Goal: Information Seeking & Learning: Learn about a topic

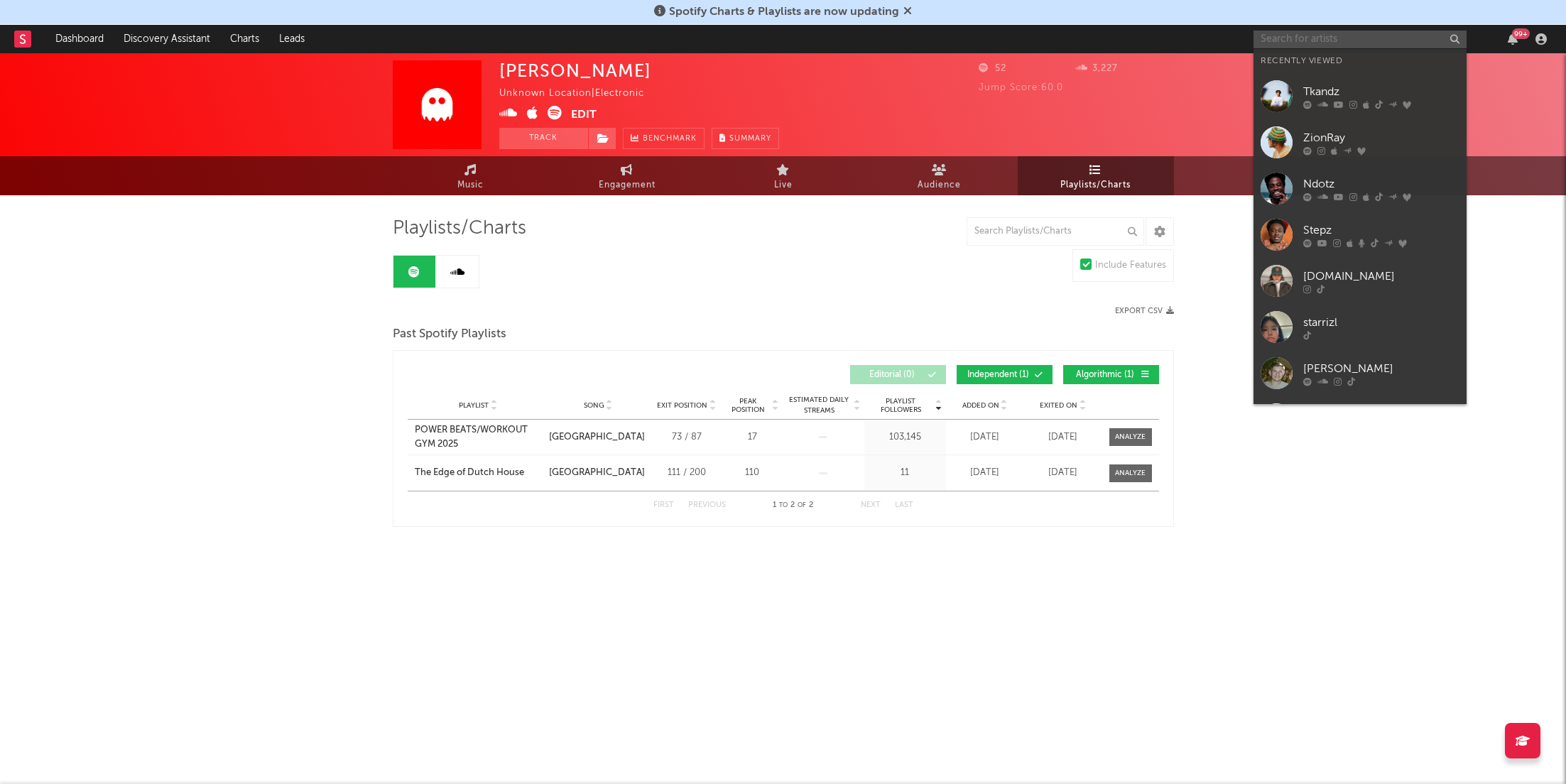
click at [1356, 42] on input "text" at bounding box center [1361, 39] width 213 height 18
paste input "[URL][DOMAIN_NAME]"
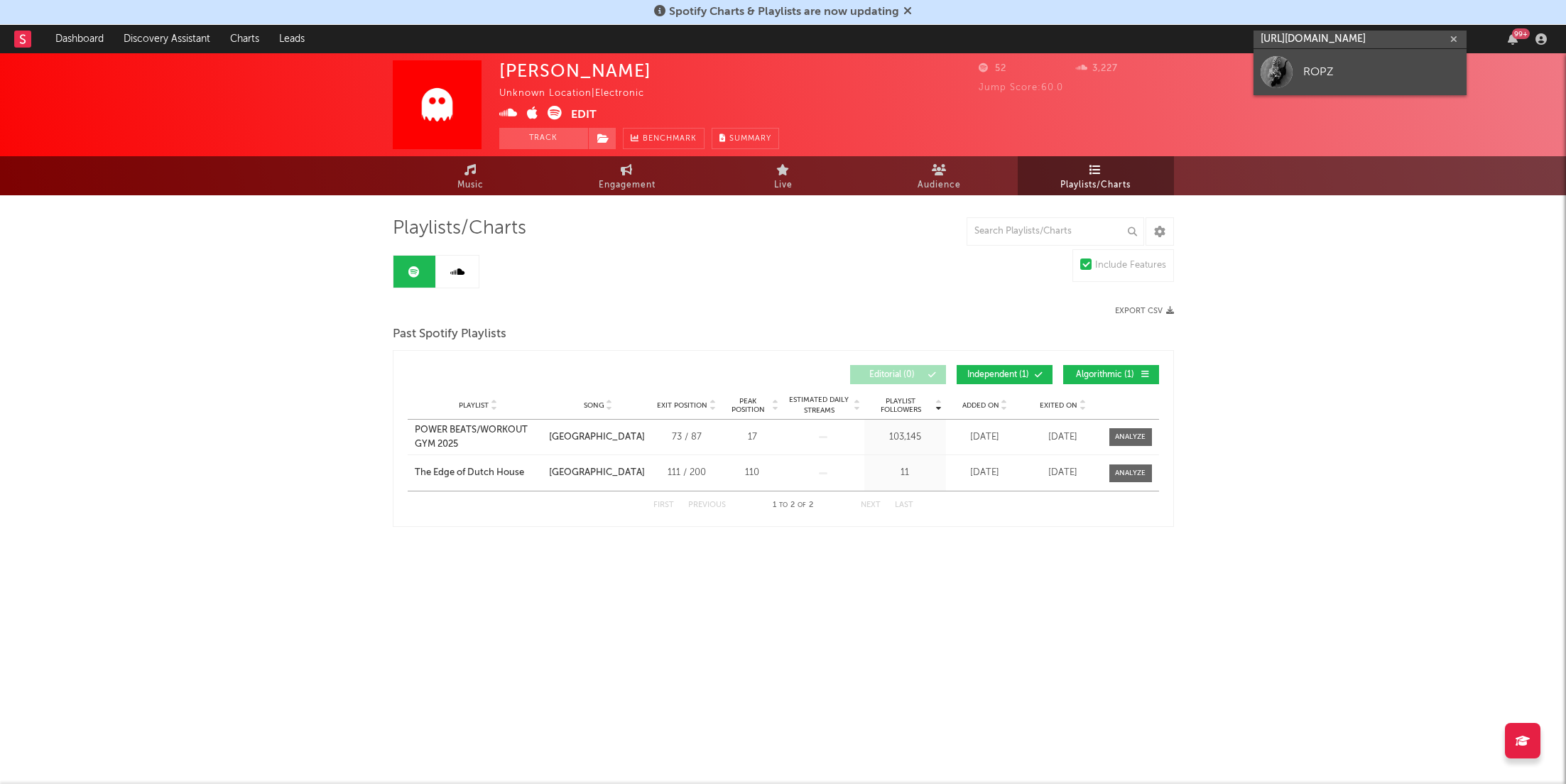
type input "[URL][DOMAIN_NAME]"
click at [1339, 74] on div "ROPZ" at bounding box center [1381, 72] width 156 height 17
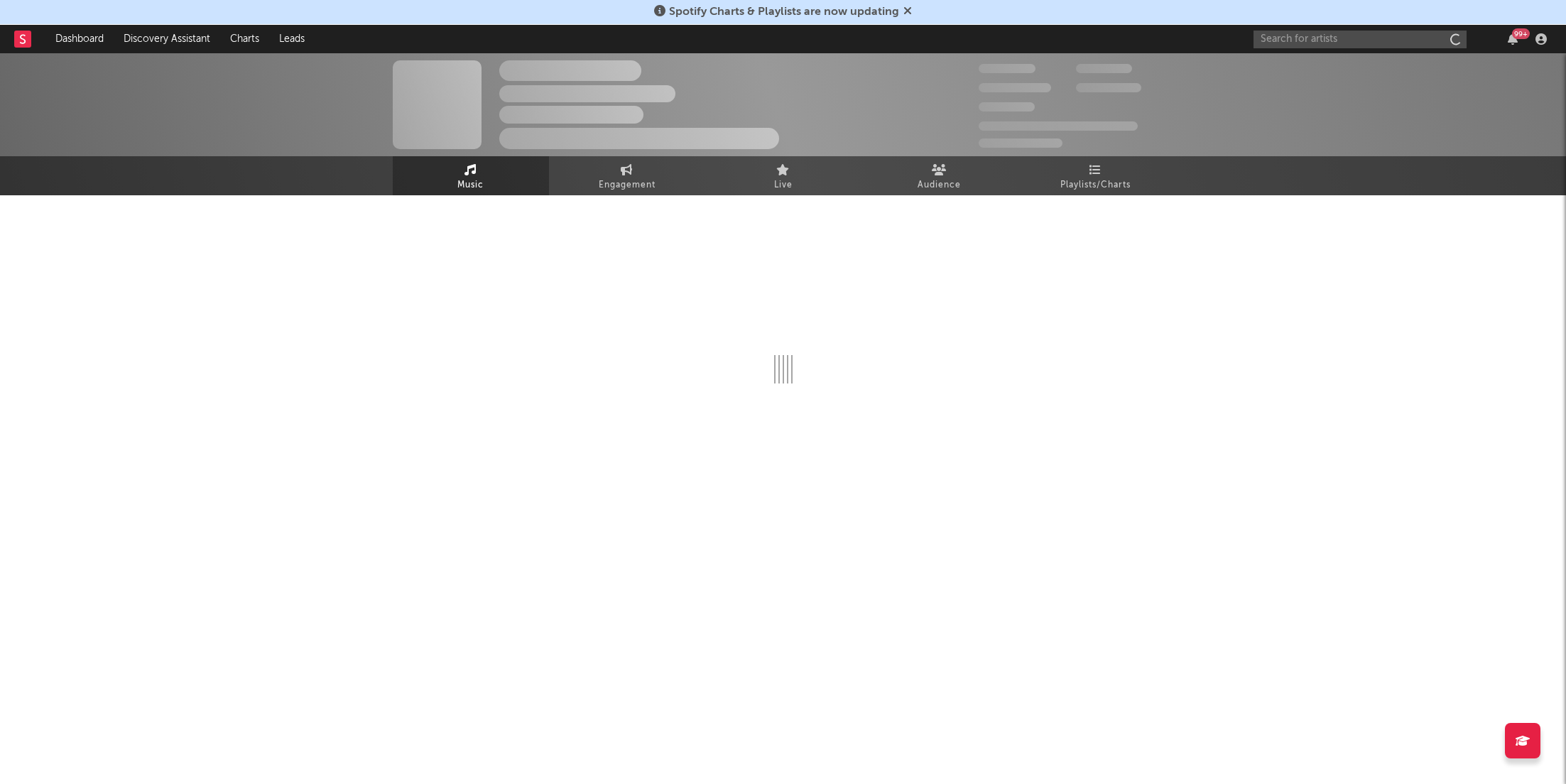
select select "1w"
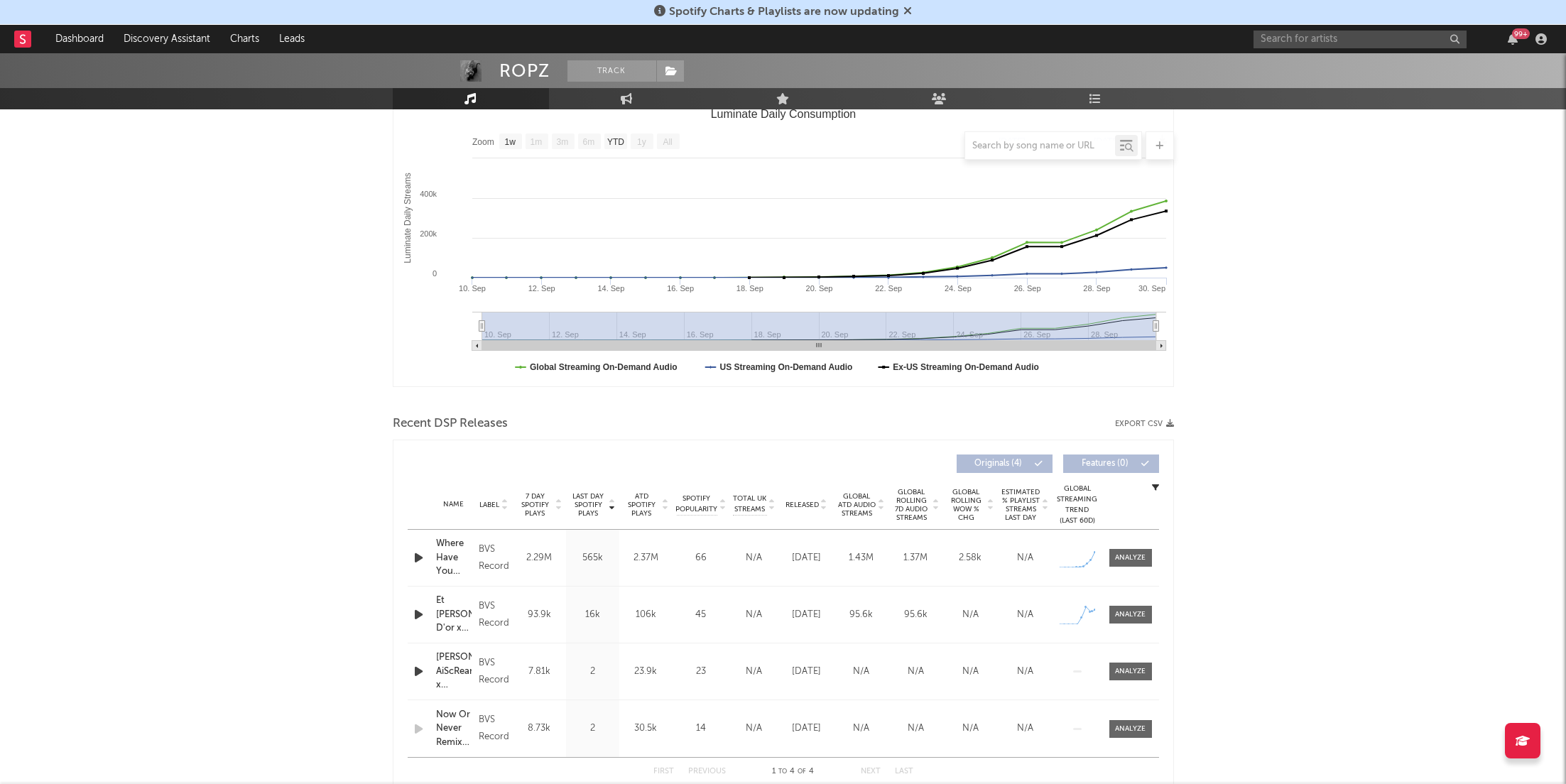
scroll to position [245, 0]
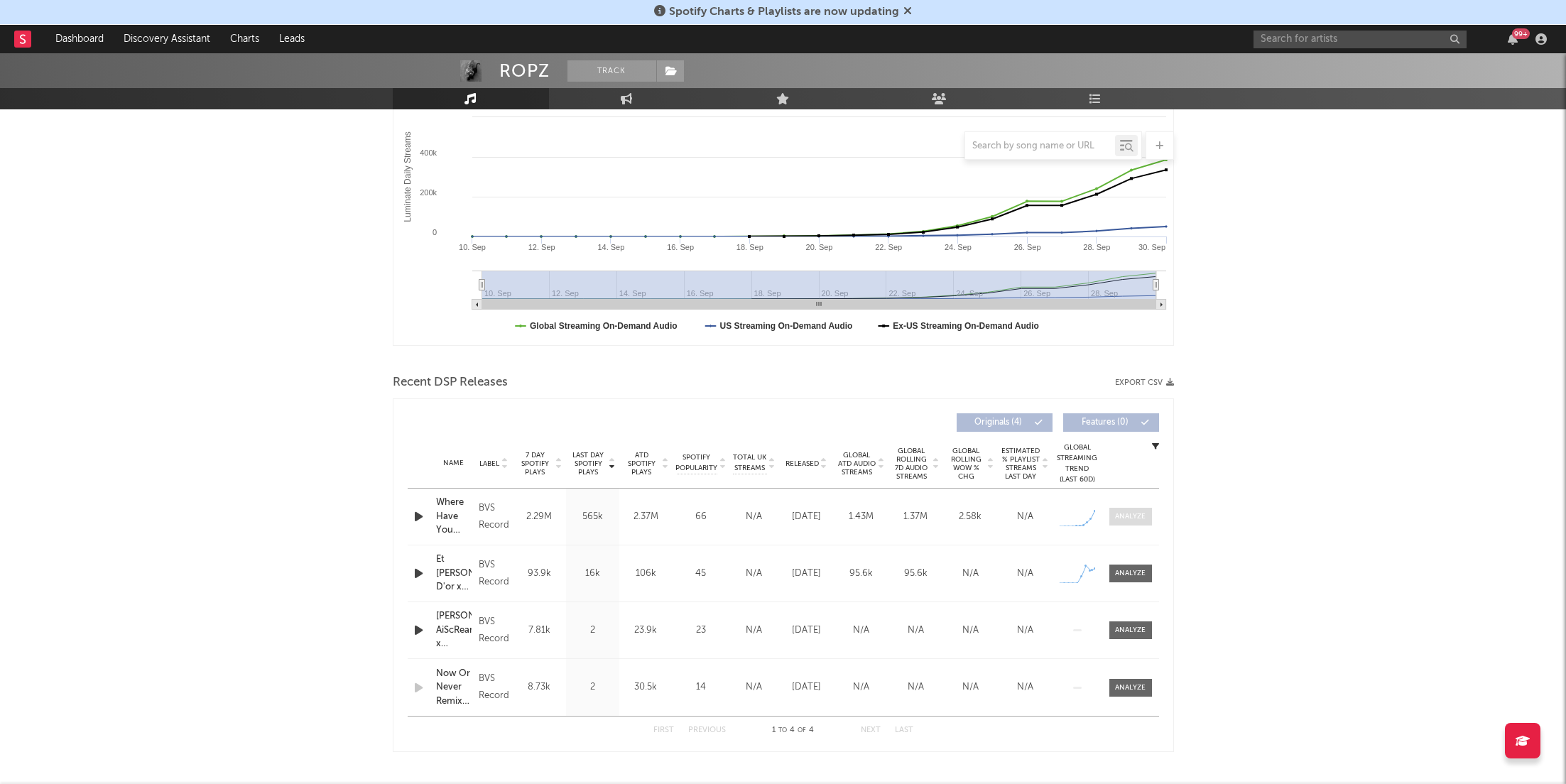
click at [1121, 511] on div at bounding box center [1130, 517] width 31 height 11
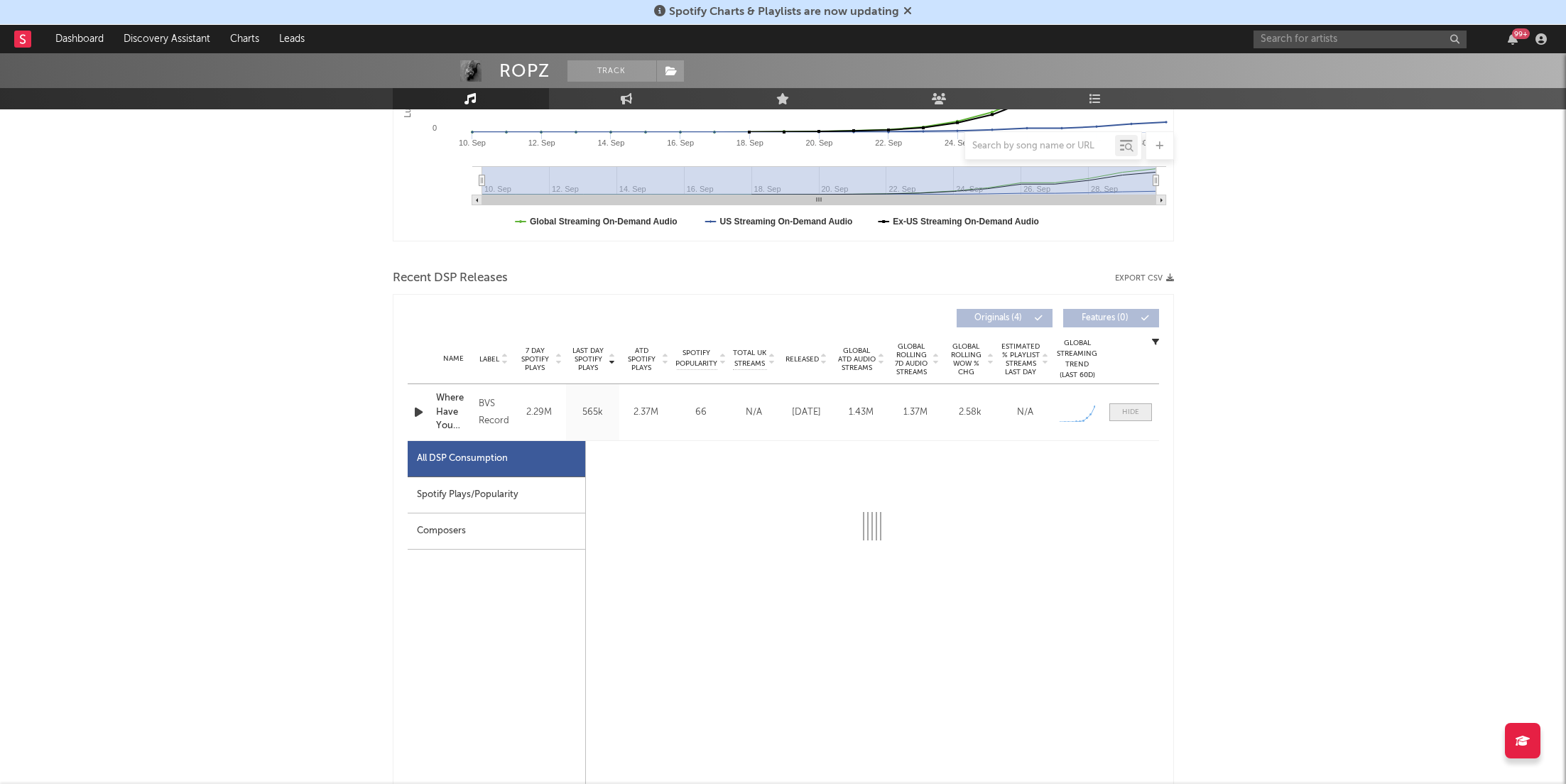
select select "1w"
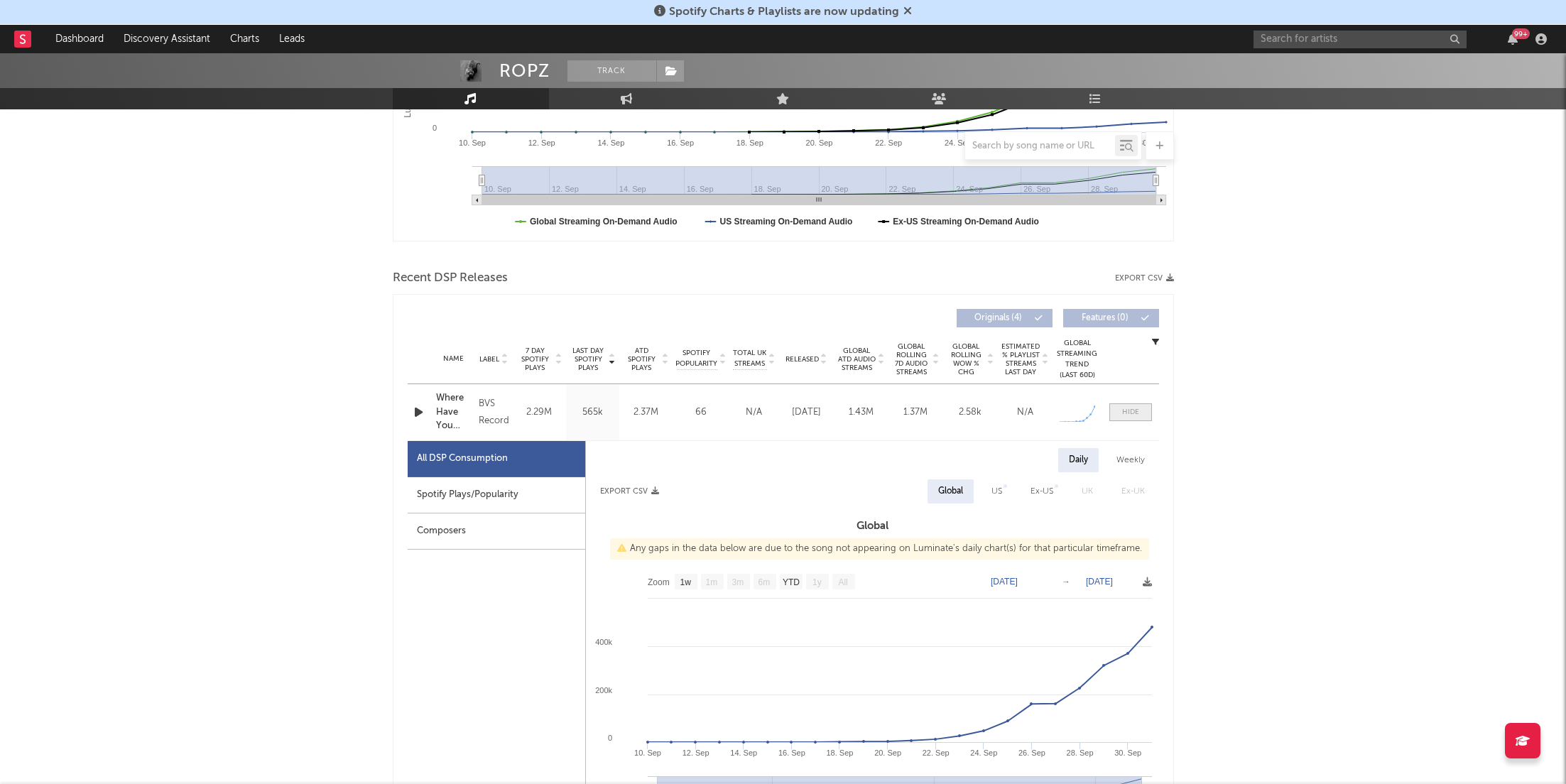
scroll to position [414, 0]
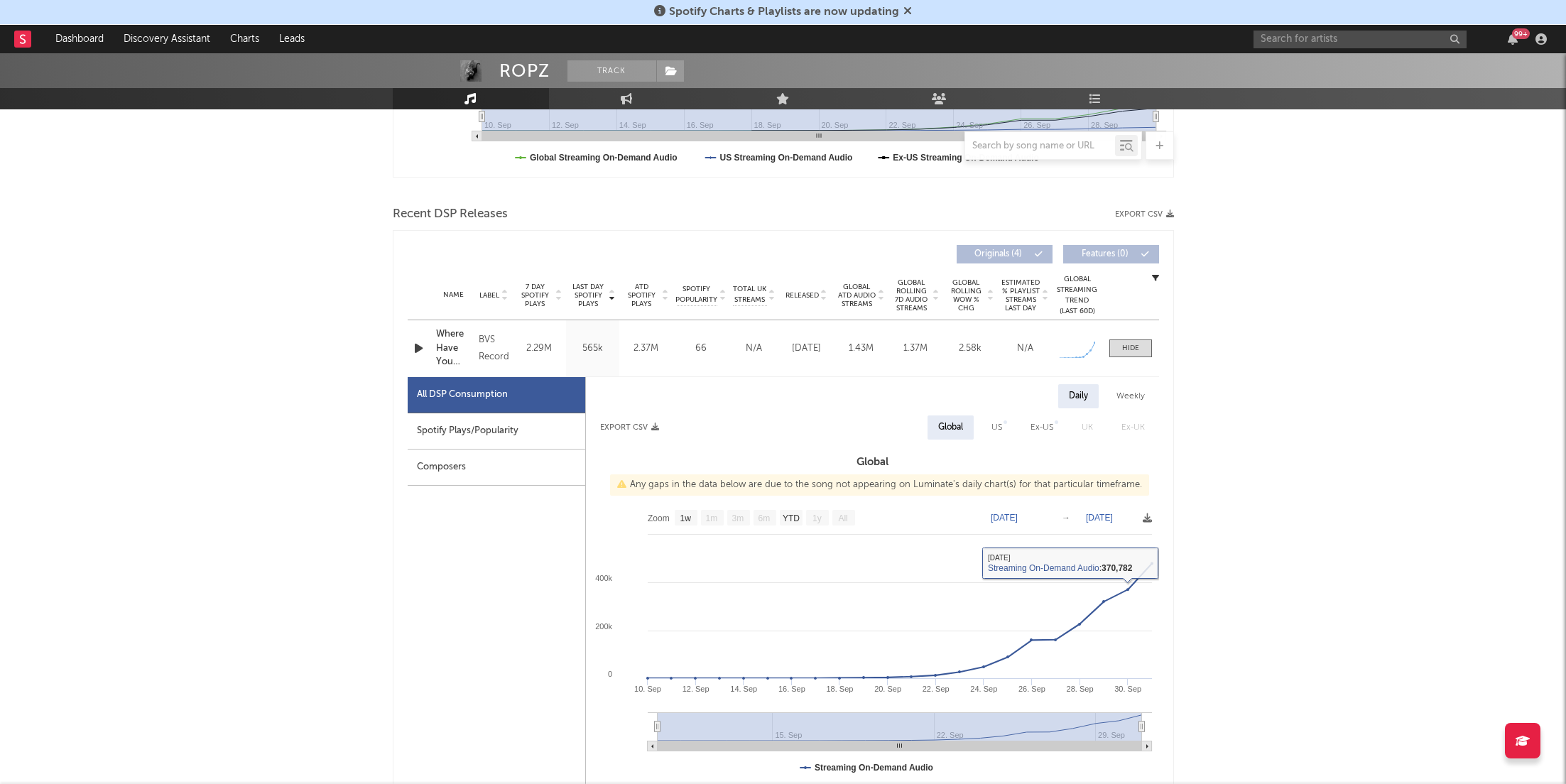
click at [503, 418] on div "Spotify Plays/Popularity" at bounding box center [496, 431] width 177 height 36
select select "1w"
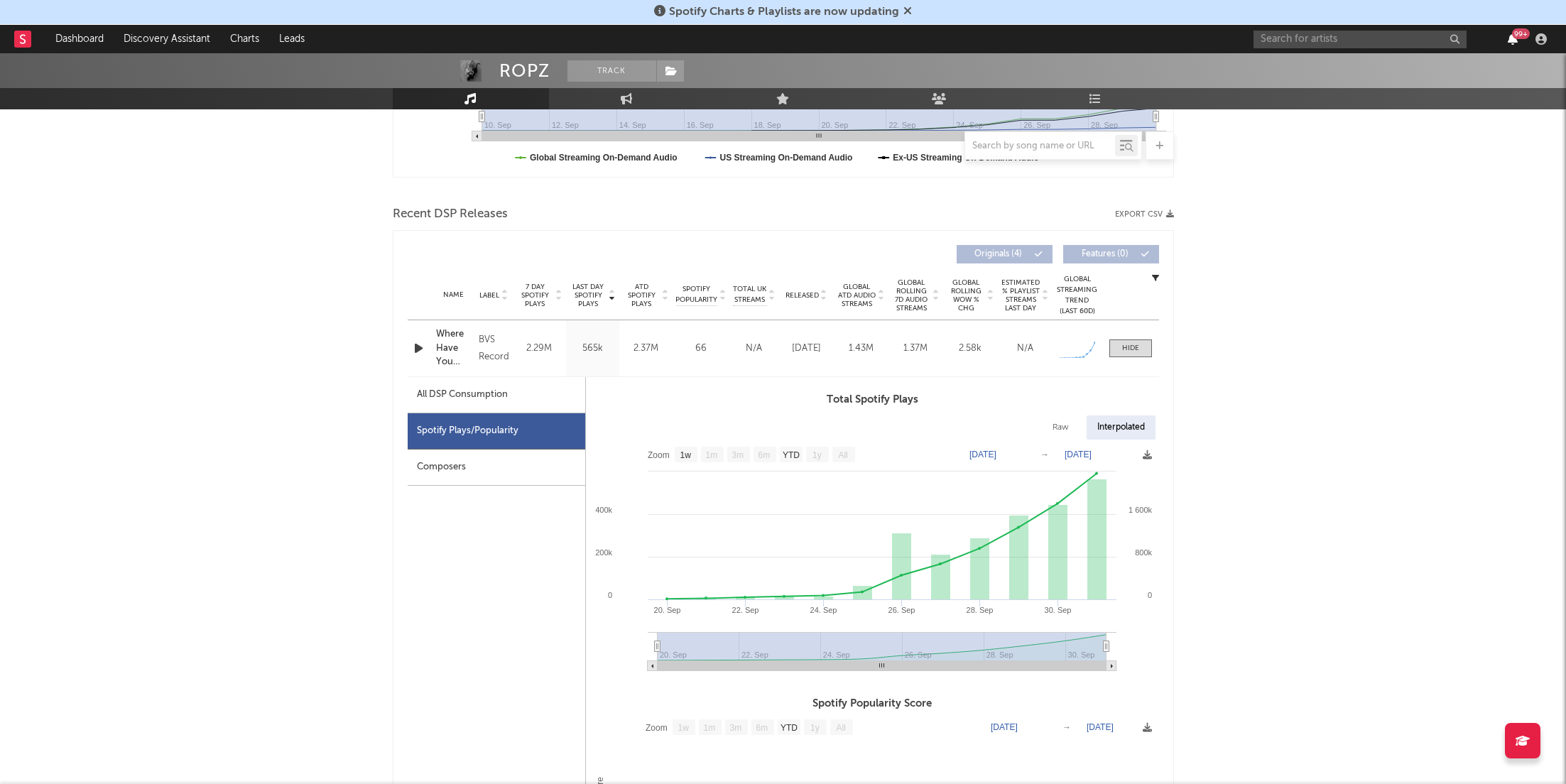
click at [1511, 34] on icon "button" at bounding box center [1513, 39] width 10 height 11
click at [270, 468] on div "ROPZ Track Unknown Location | Unknown Genre Edit Track Benchmark Summary 614 52…" at bounding box center [783, 483] width 1566 height 1687
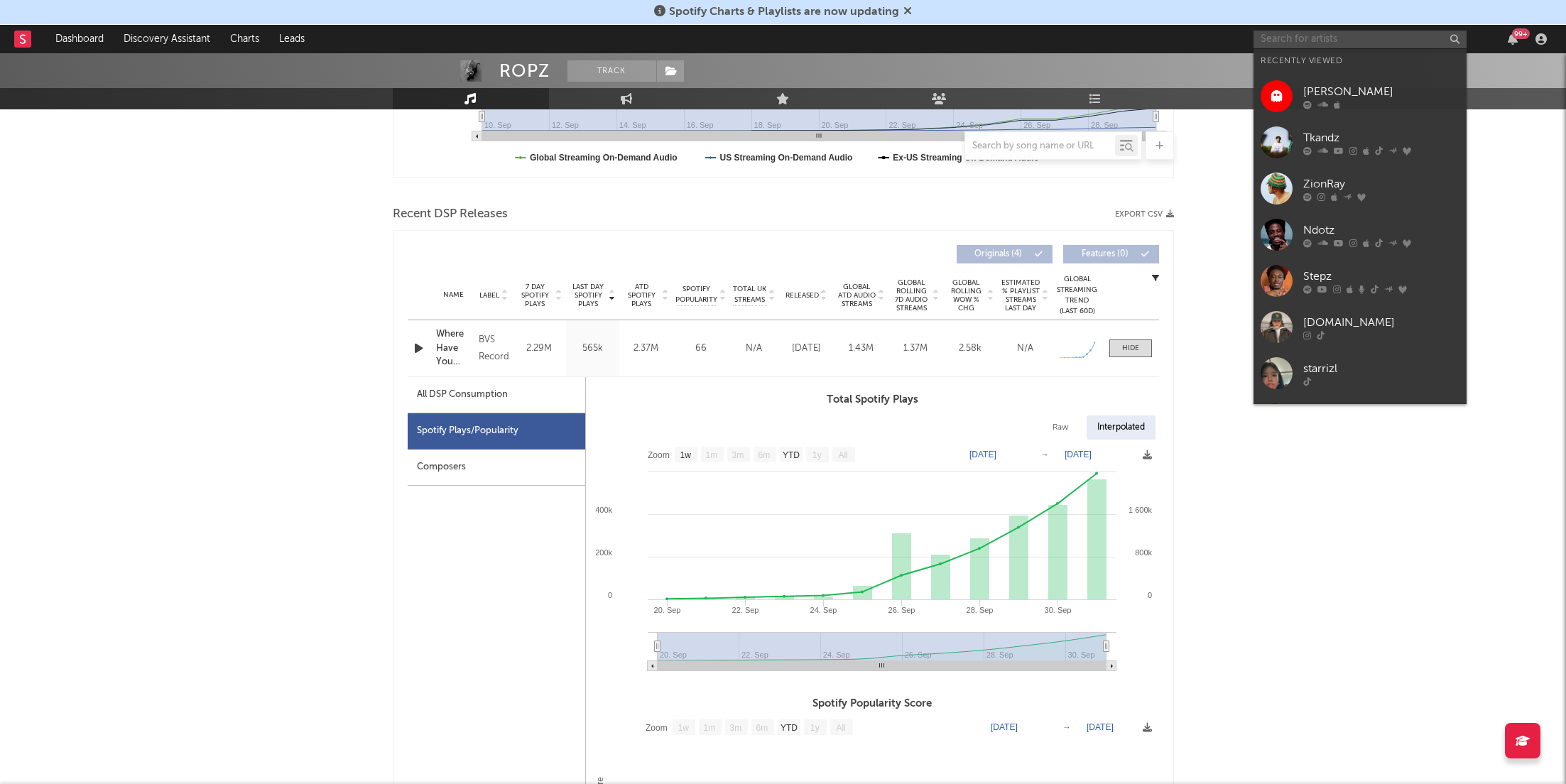
click at [1281, 32] on input "text" at bounding box center [1361, 39] width 213 height 18
paste input "https://www.tiktok.com/@cathleenkleinert"
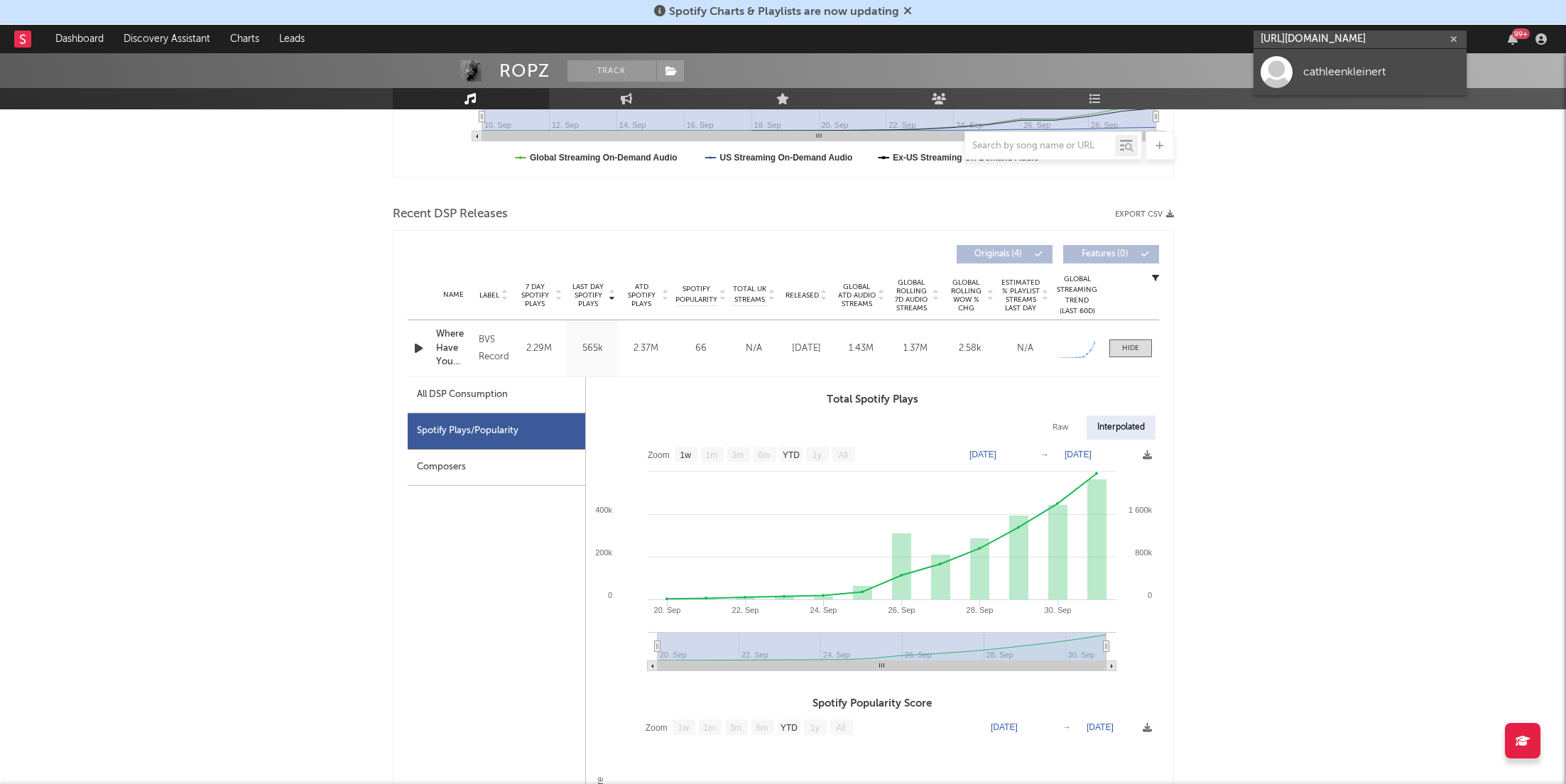
type input "https://www.tiktok.com/@cathleenkleinert"
click at [1363, 76] on div "cathleenkleinert" at bounding box center [1381, 72] width 156 height 17
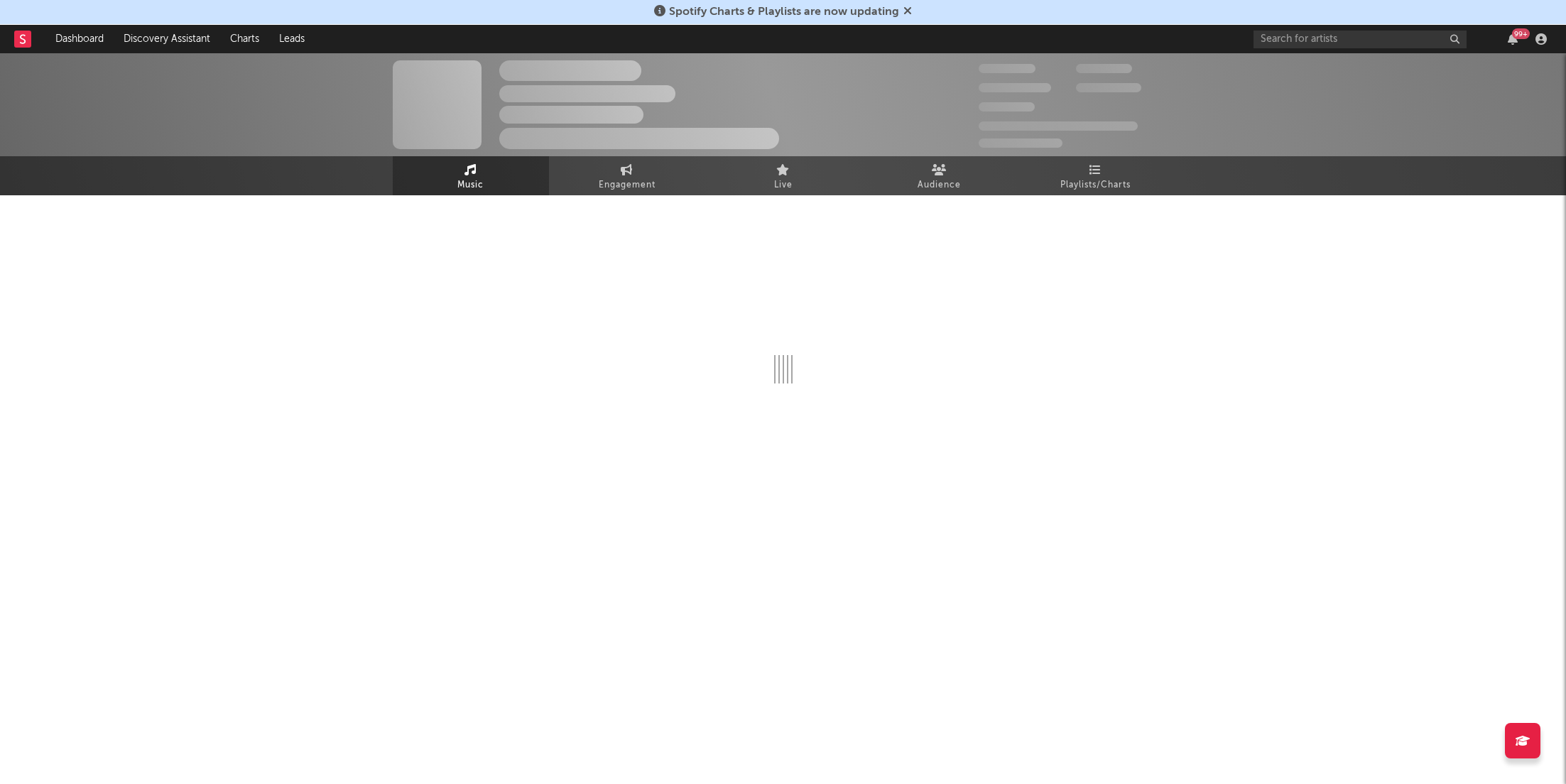
select select "1w"
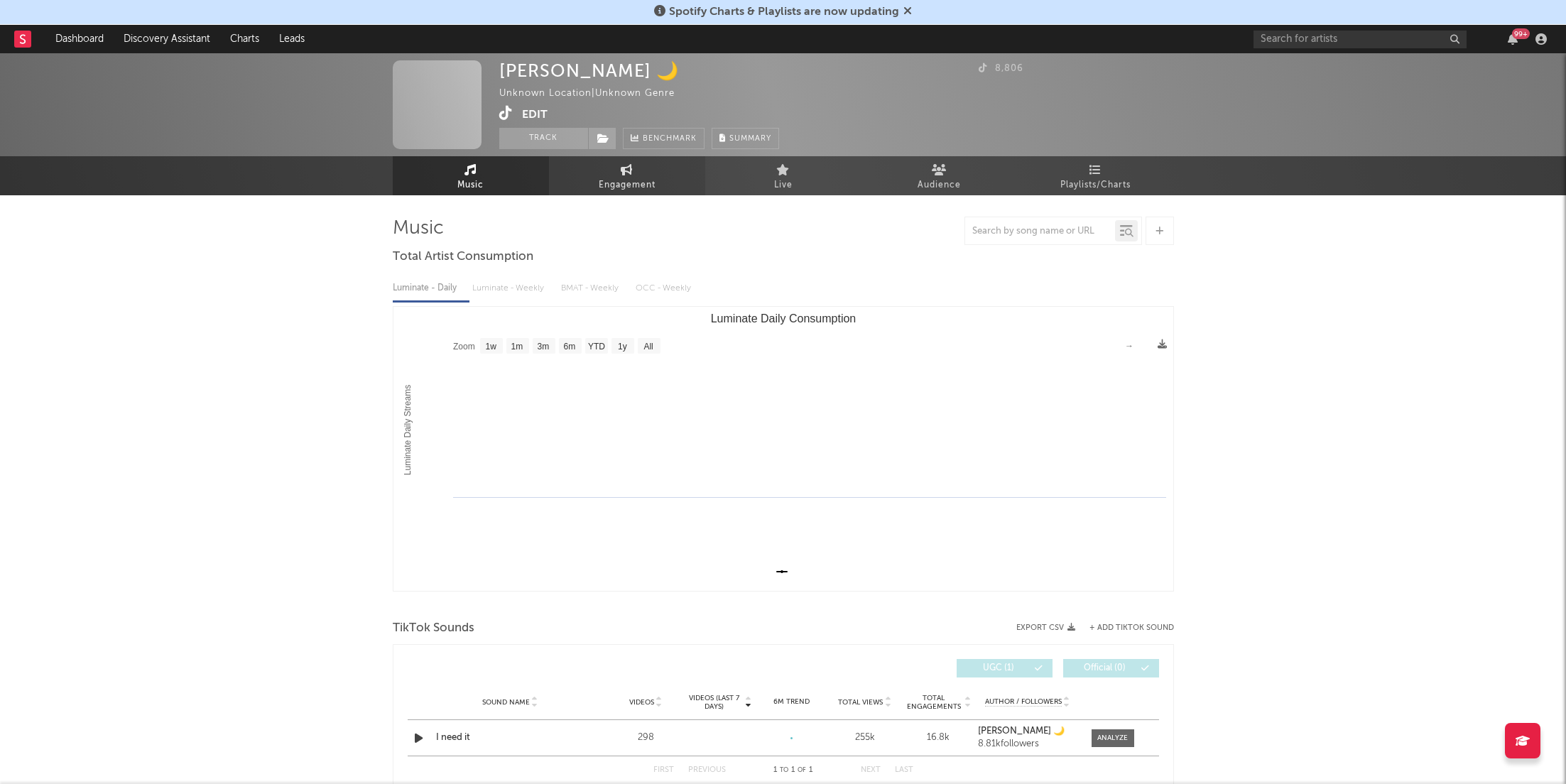
click at [638, 185] on span "Engagement" at bounding box center [627, 186] width 56 height 17
select select "1w"
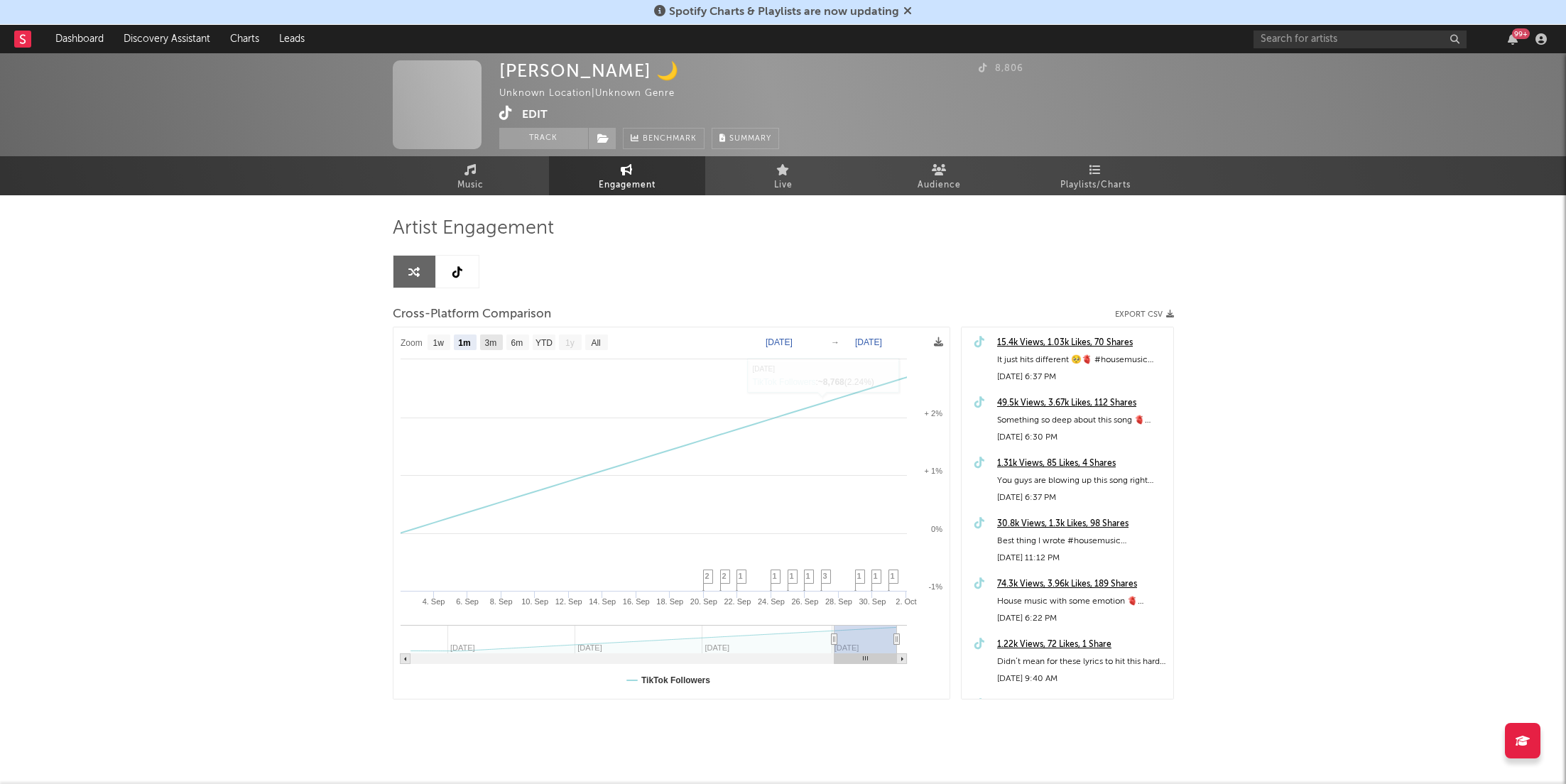
click at [490, 343] on text "3m" at bounding box center [490, 343] width 12 height 10
select select "3m"
type input "2025-07-02"
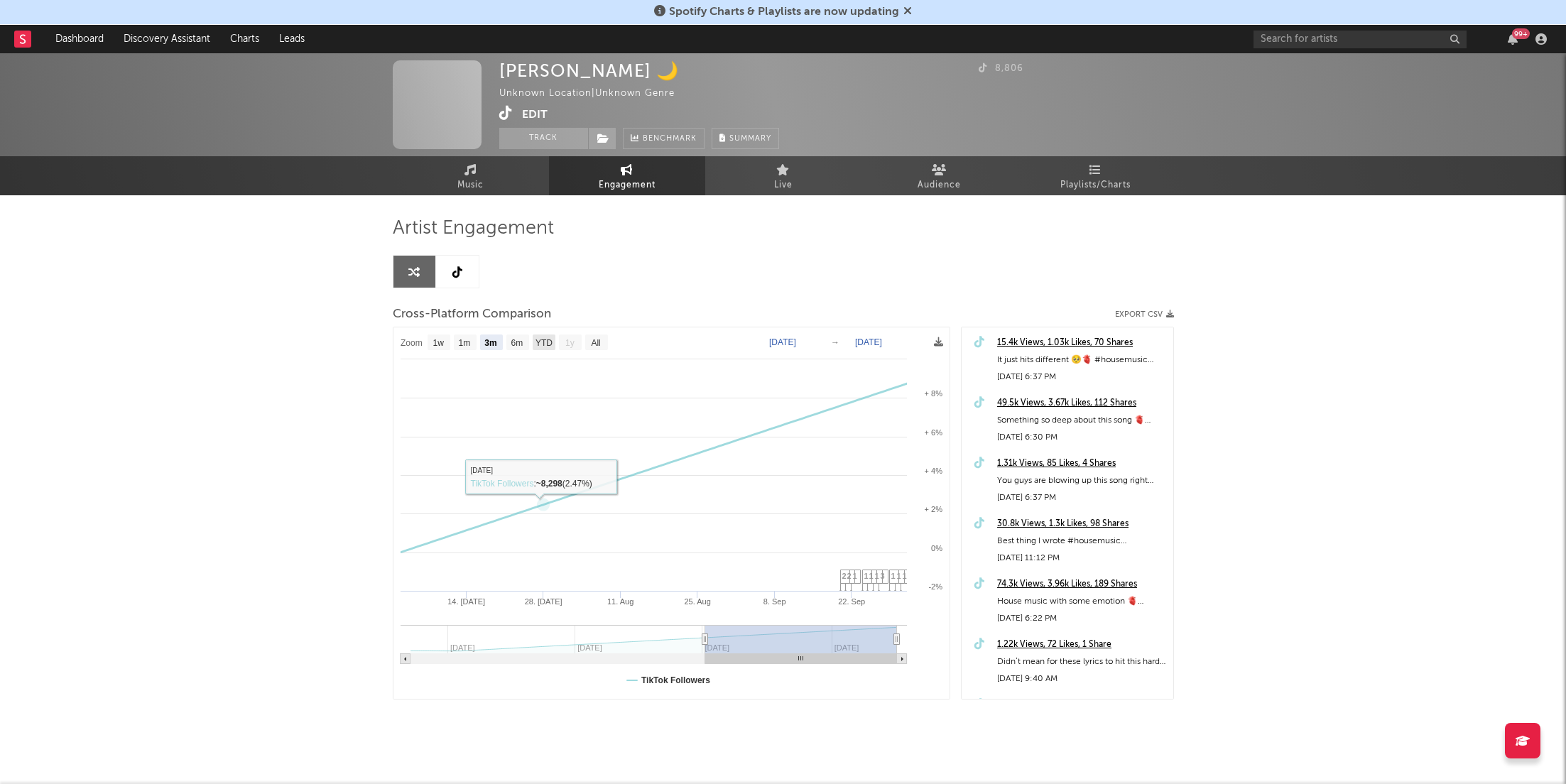
click at [514, 341] on text "6m" at bounding box center [516, 343] width 12 height 10
select select "6m"
type input "2025-04-02"
select select "6m"
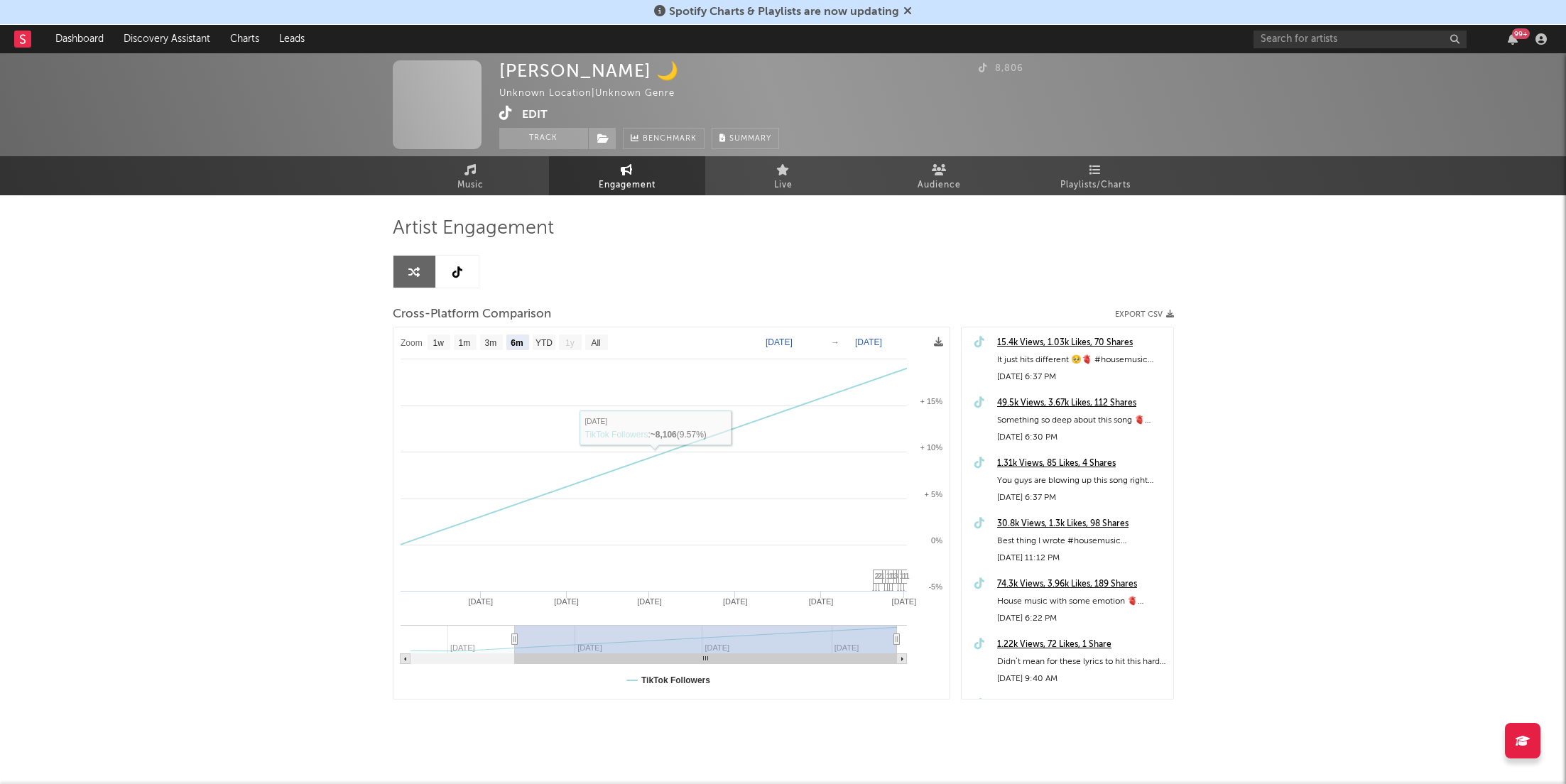
click at [449, 264] on link at bounding box center [457, 271] width 42 height 32
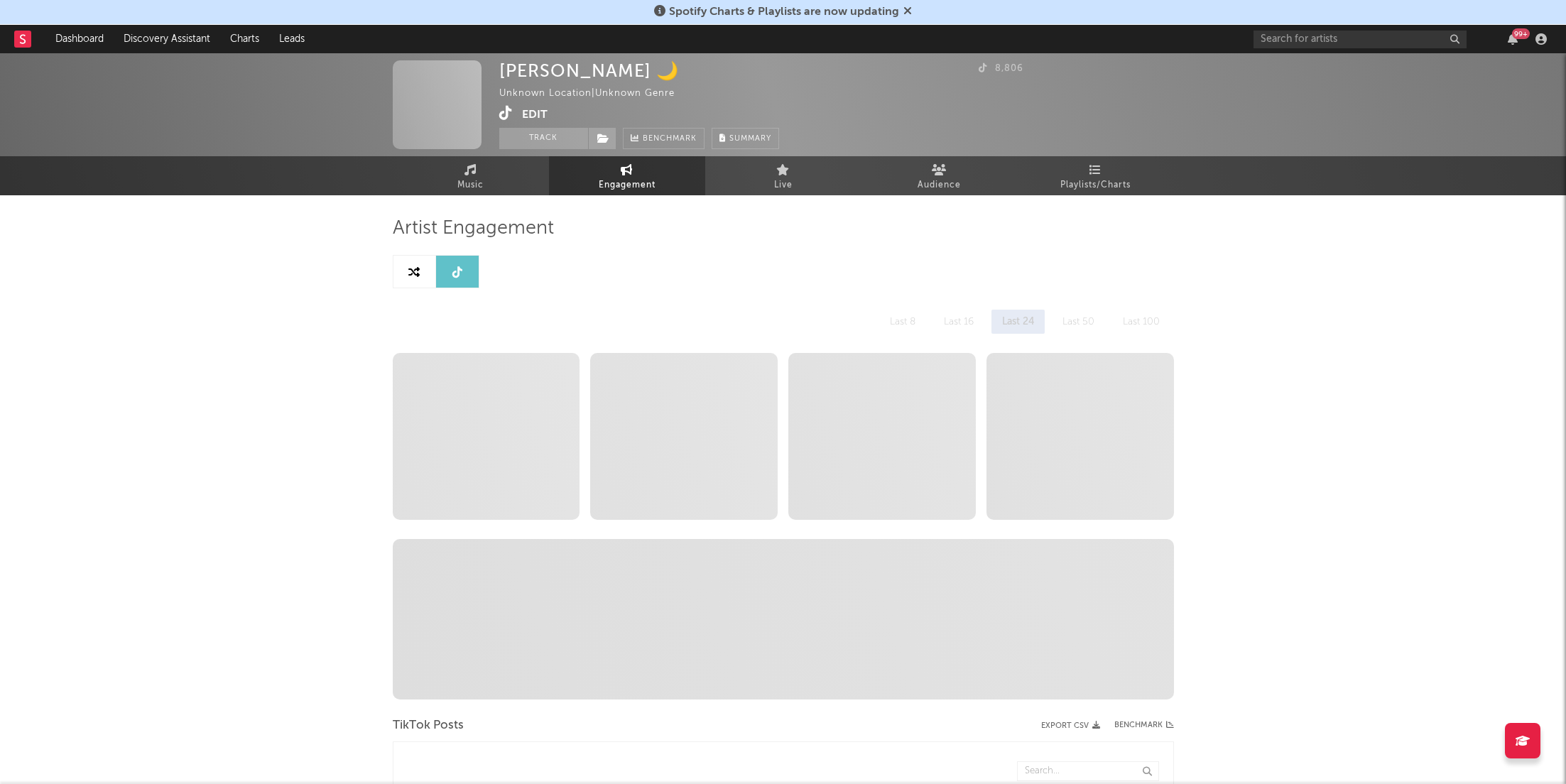
select select "6m"
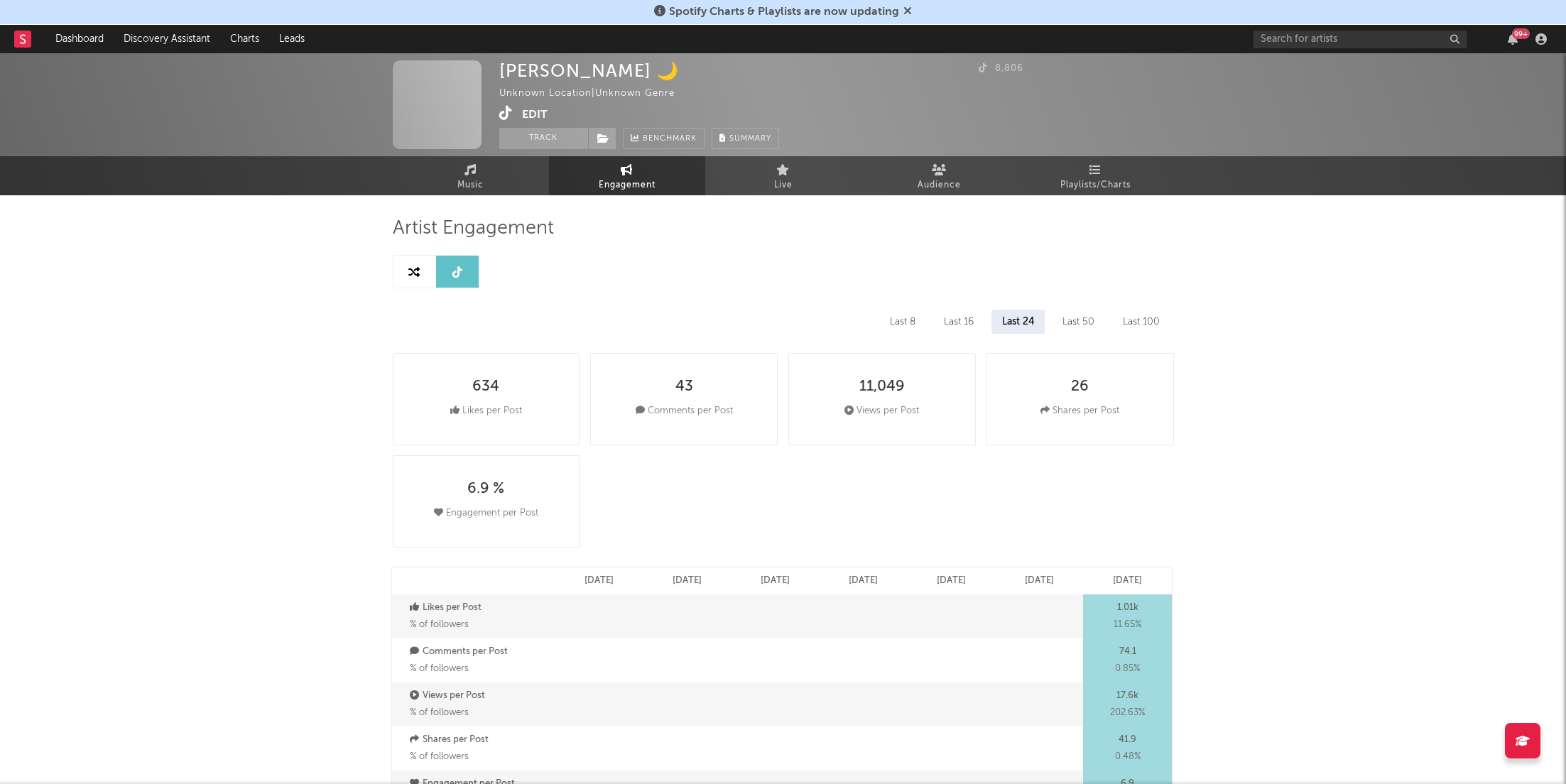
click at [917, 331] on div "Last 8" at bounding box center [903, 321] width 47 height 24
click at [514, 138] on button "Track" at bounding box center [543, 138] width 89 height 21
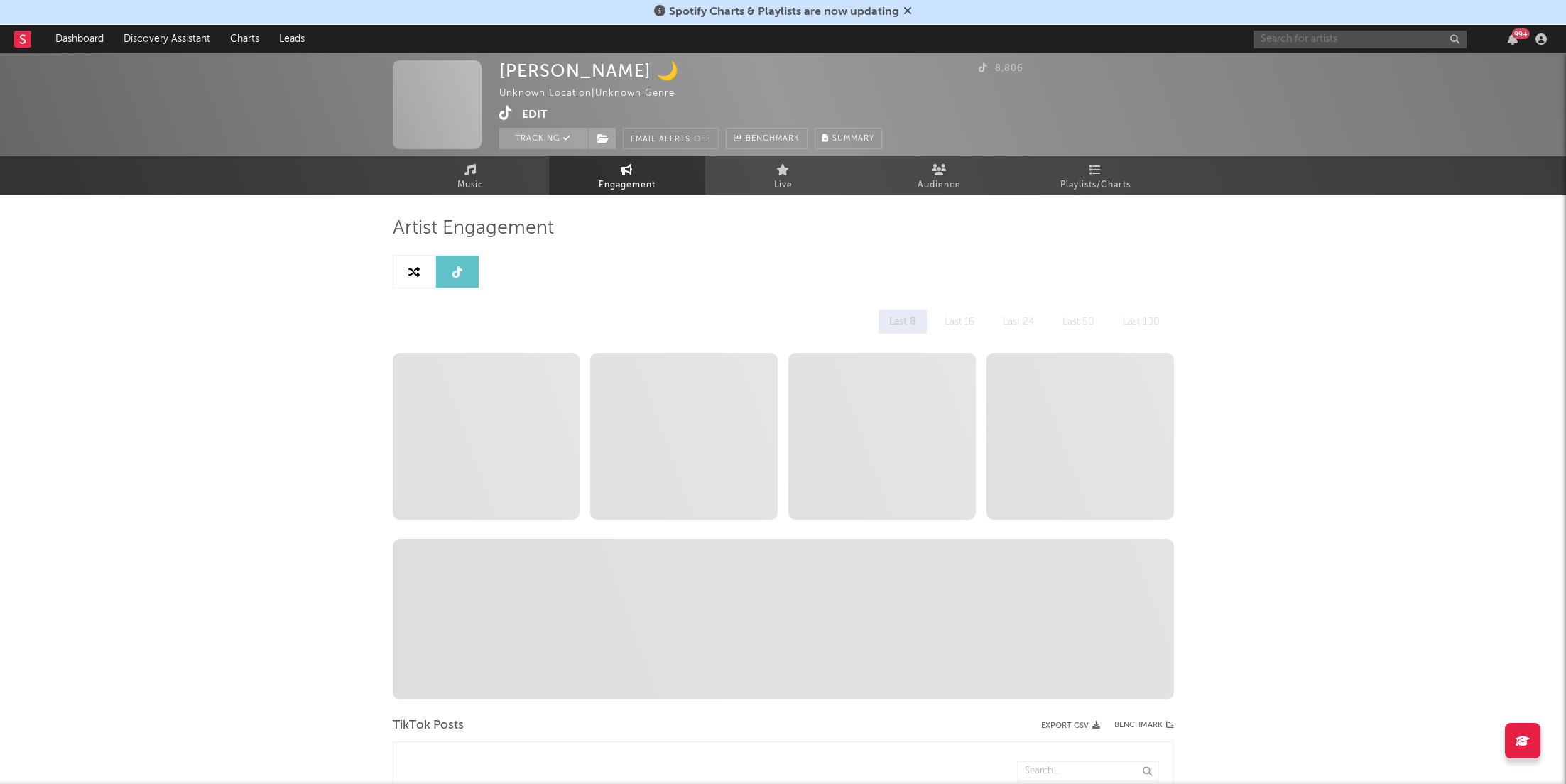
click at [1274, 38] on input "text" at bounding box center [1361, 39] width 213 height 18
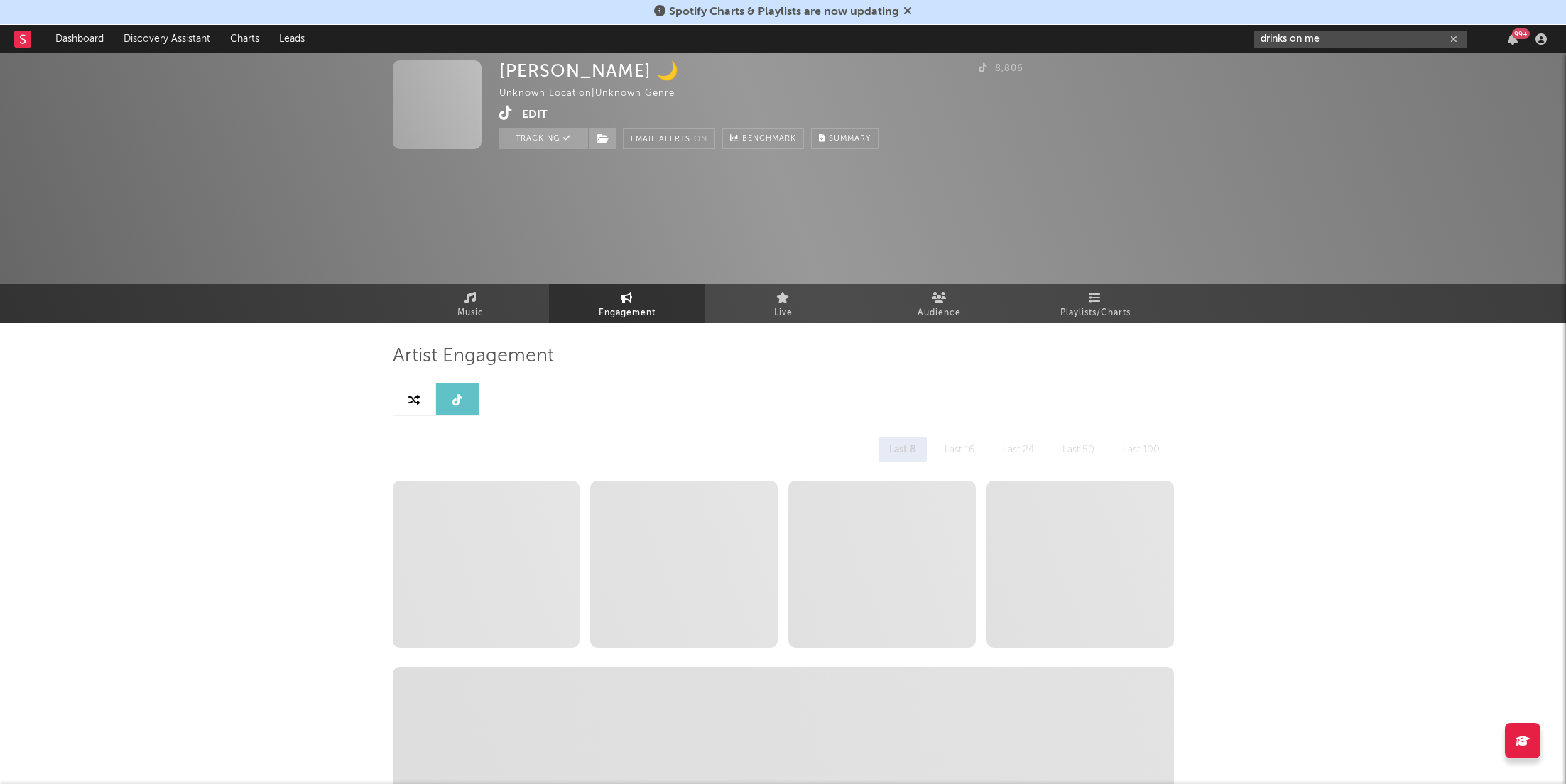
click at [1339, 43] on input "drinks on me" at bounding box center [1361, 39] width 213 height 18
type input "drinks on me"
click at [1332, 77] on div at bounding box center [1381, 80] width 156 height 9
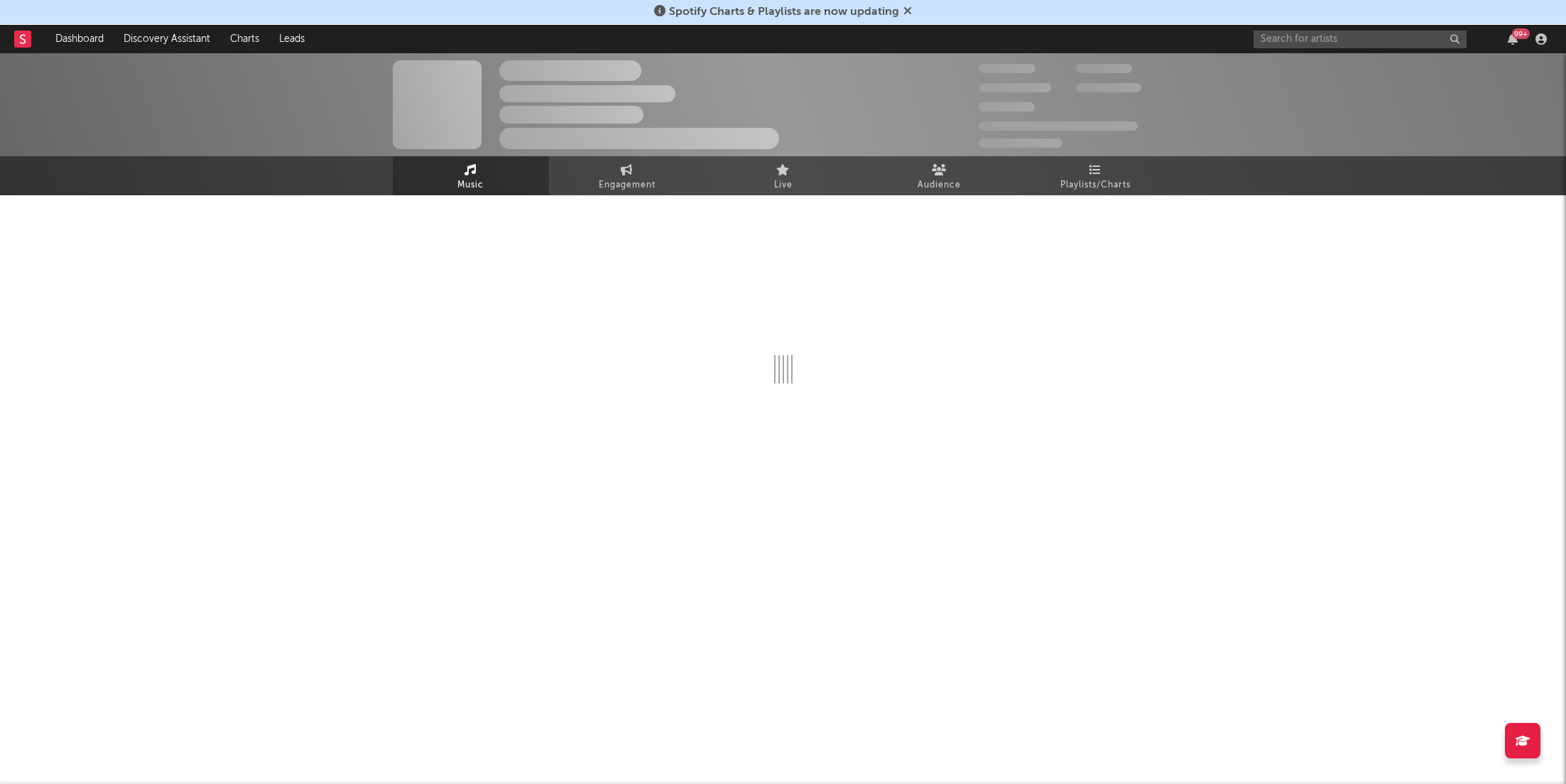
select select "6m"
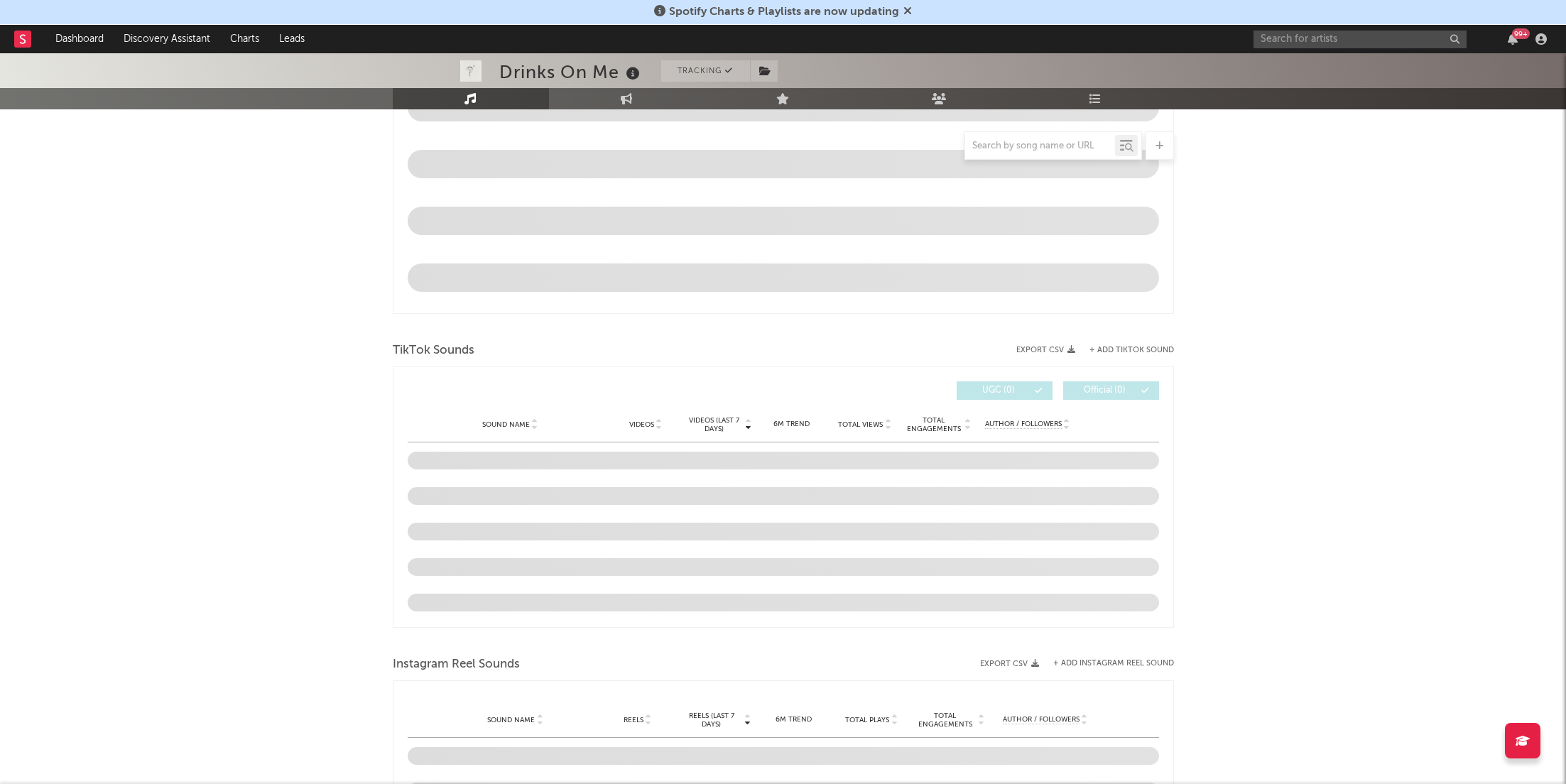
scroll to position [740, 0]
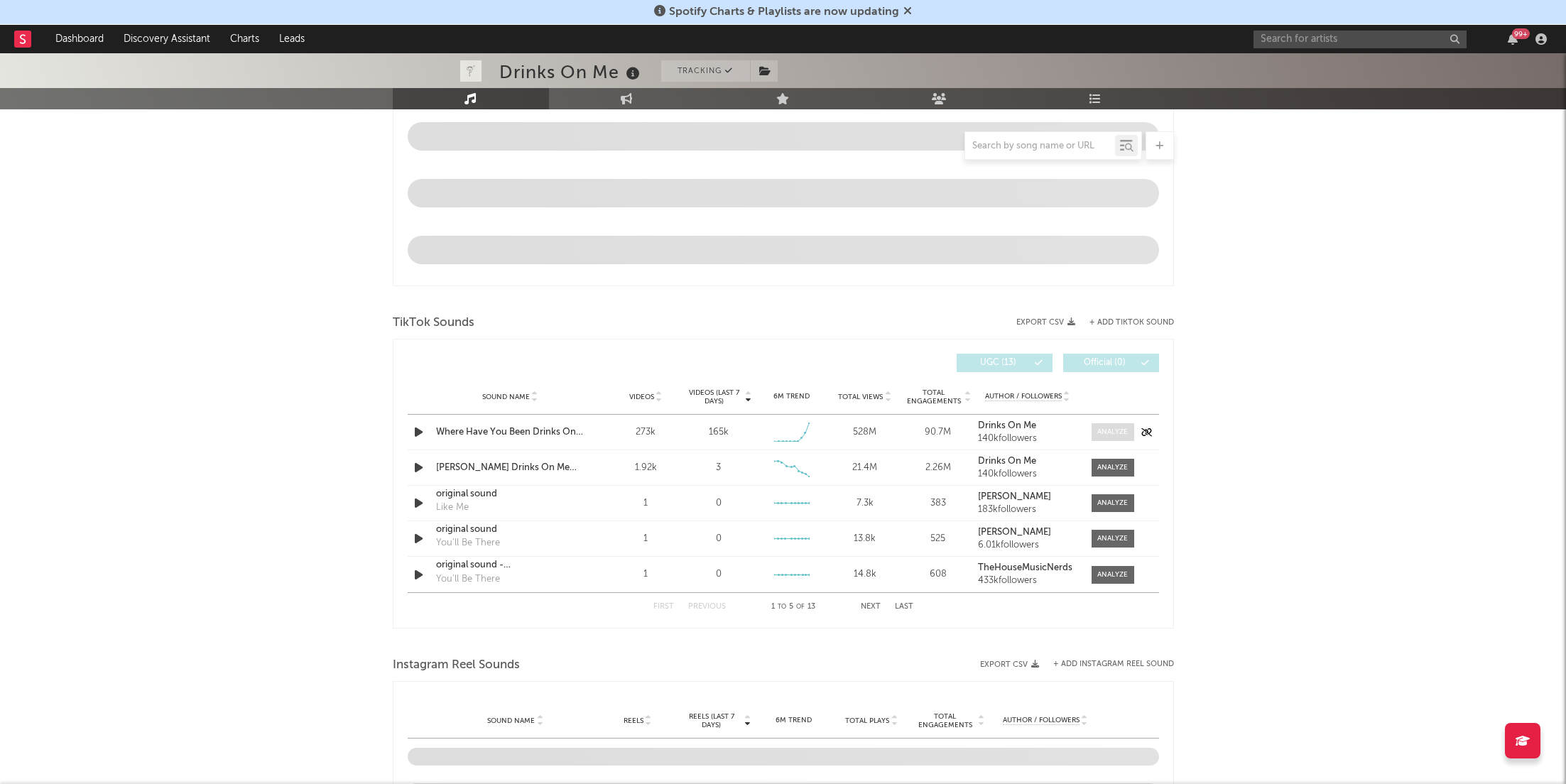
click at [1103, 427] on div at bounding box center [1113, 432] width 31 height 11
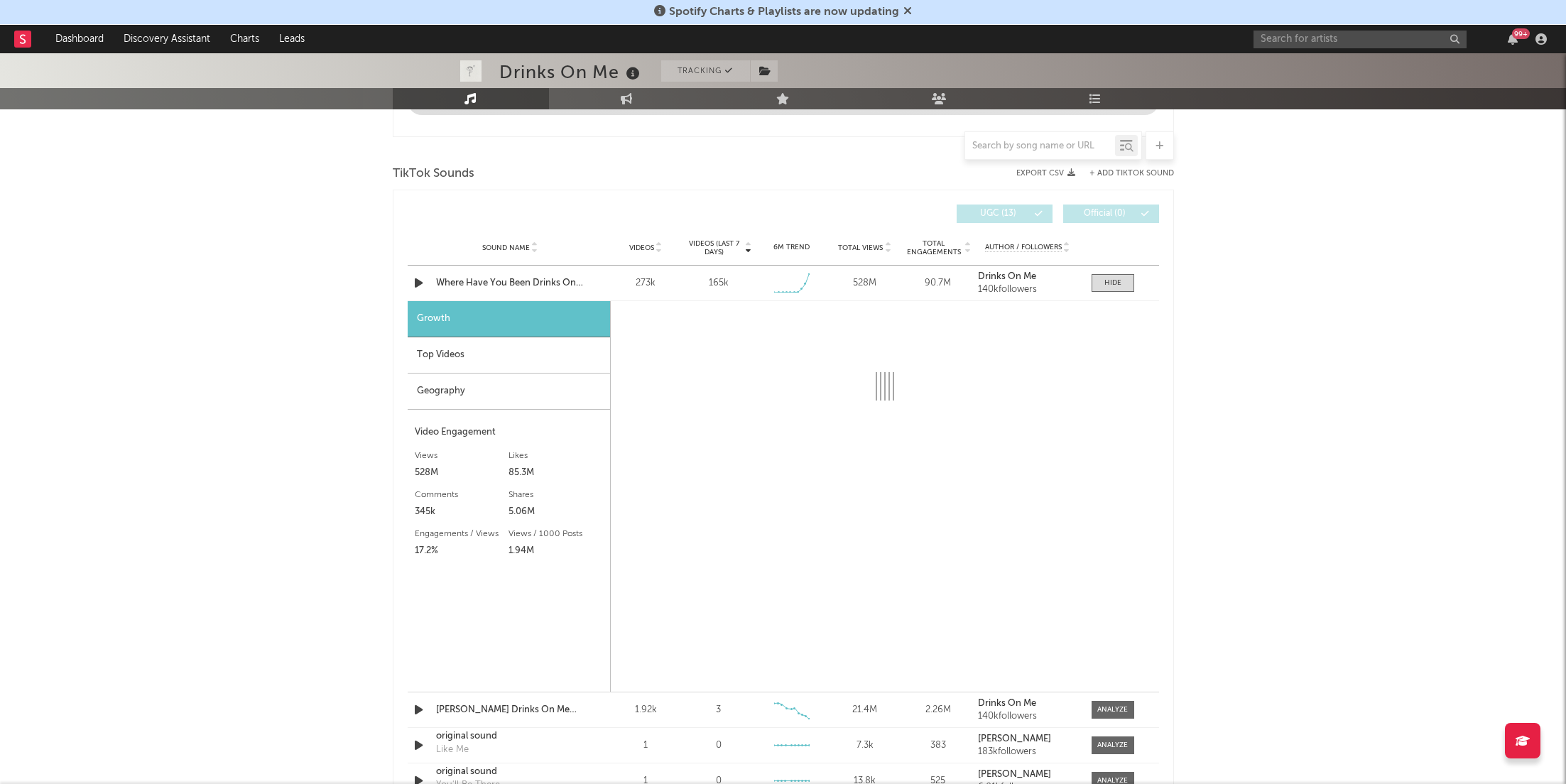
scroll to position [899, 0]
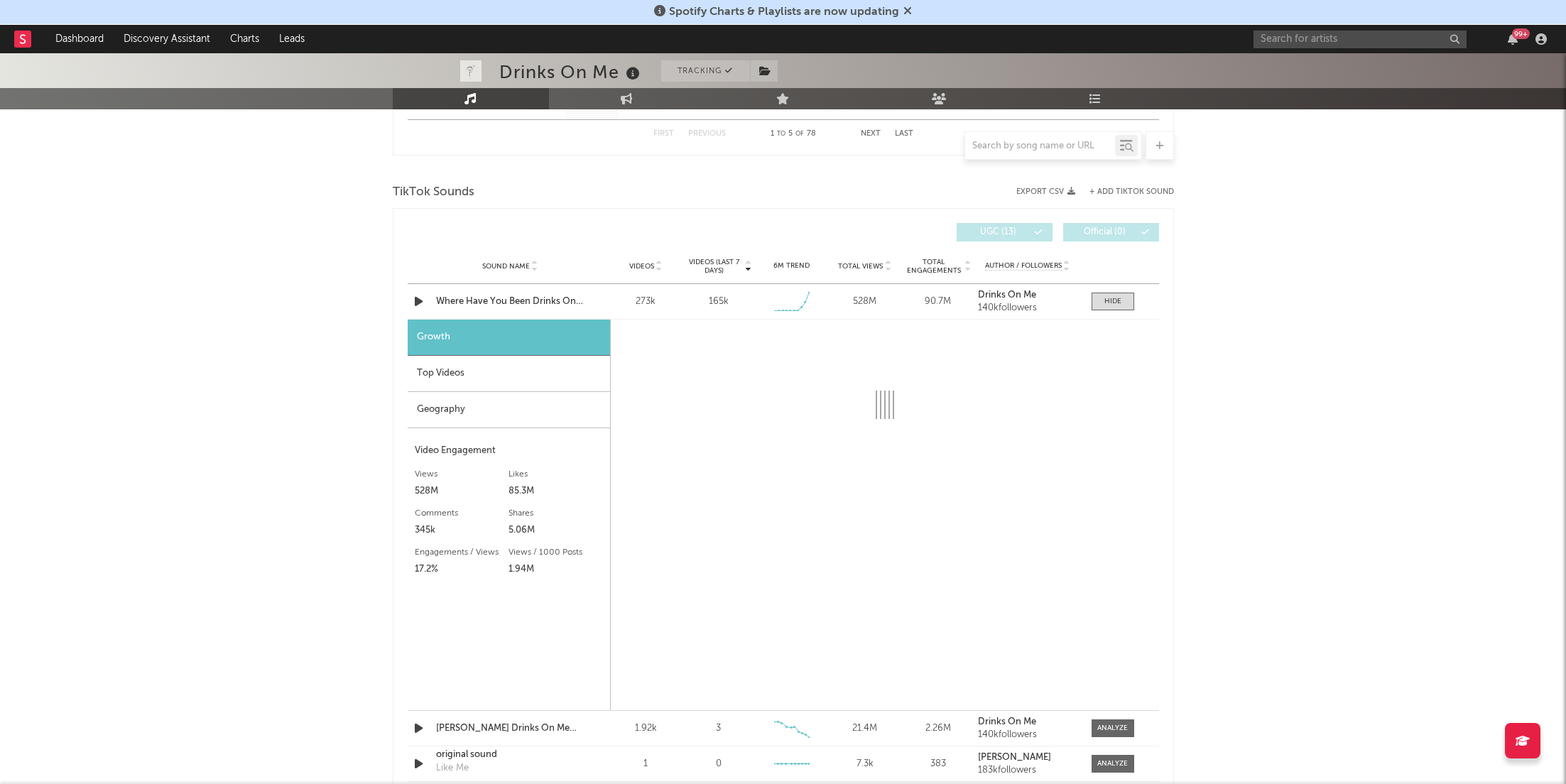
select select "6m"
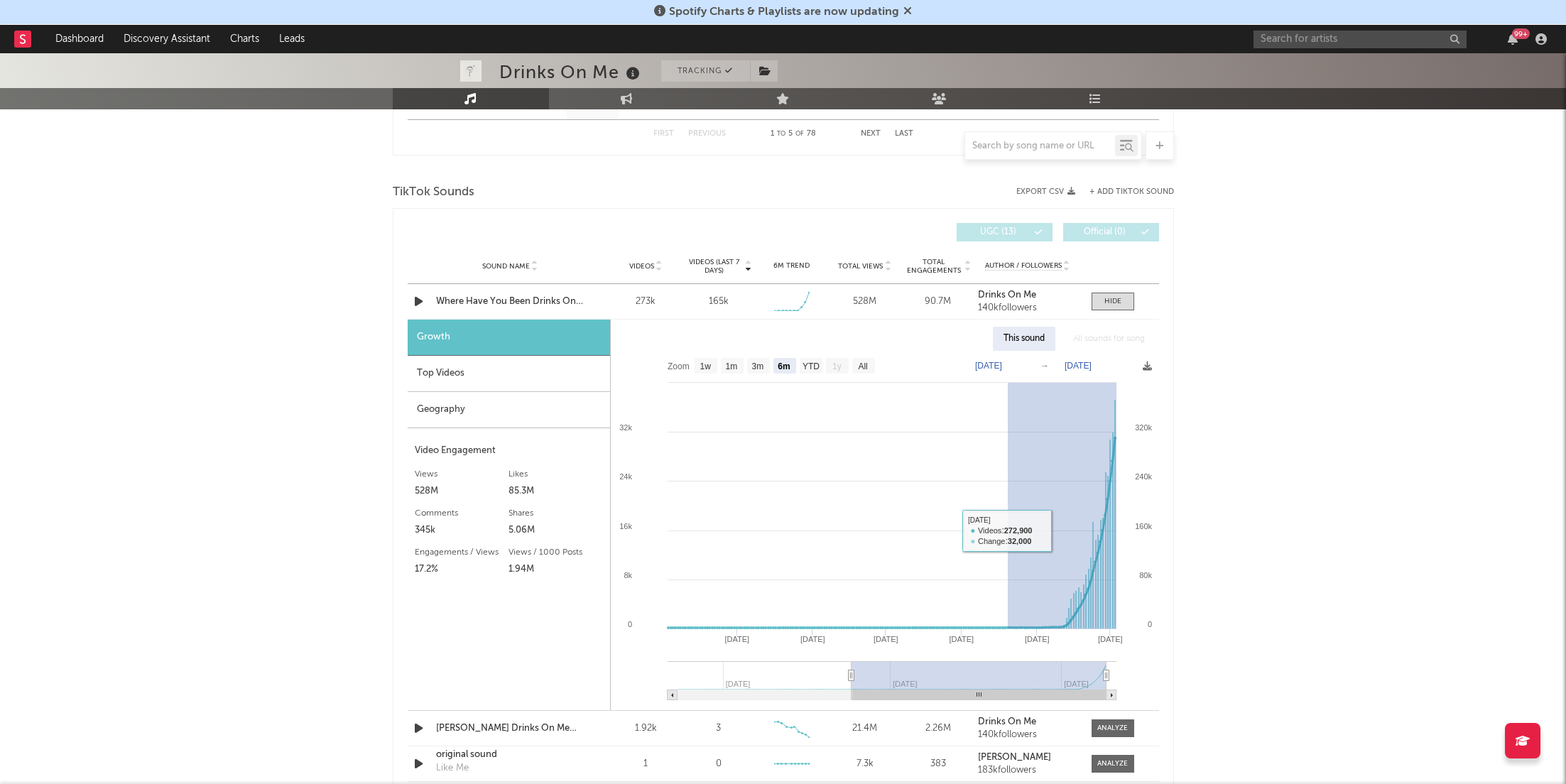
drag, startPoint x: 1008, startPoint y: 532, endPoint x: 1215, endPoint y: 521, distance: 207.3
click at [1215, 521] on div "Drinks On Me Tracking [GEOGRAPHIC_DATA] | Dance Edit Tracking Email Alerts On B…" at bounding box center [783, 423] width 1566 height 2537
type input "2025-08-19"
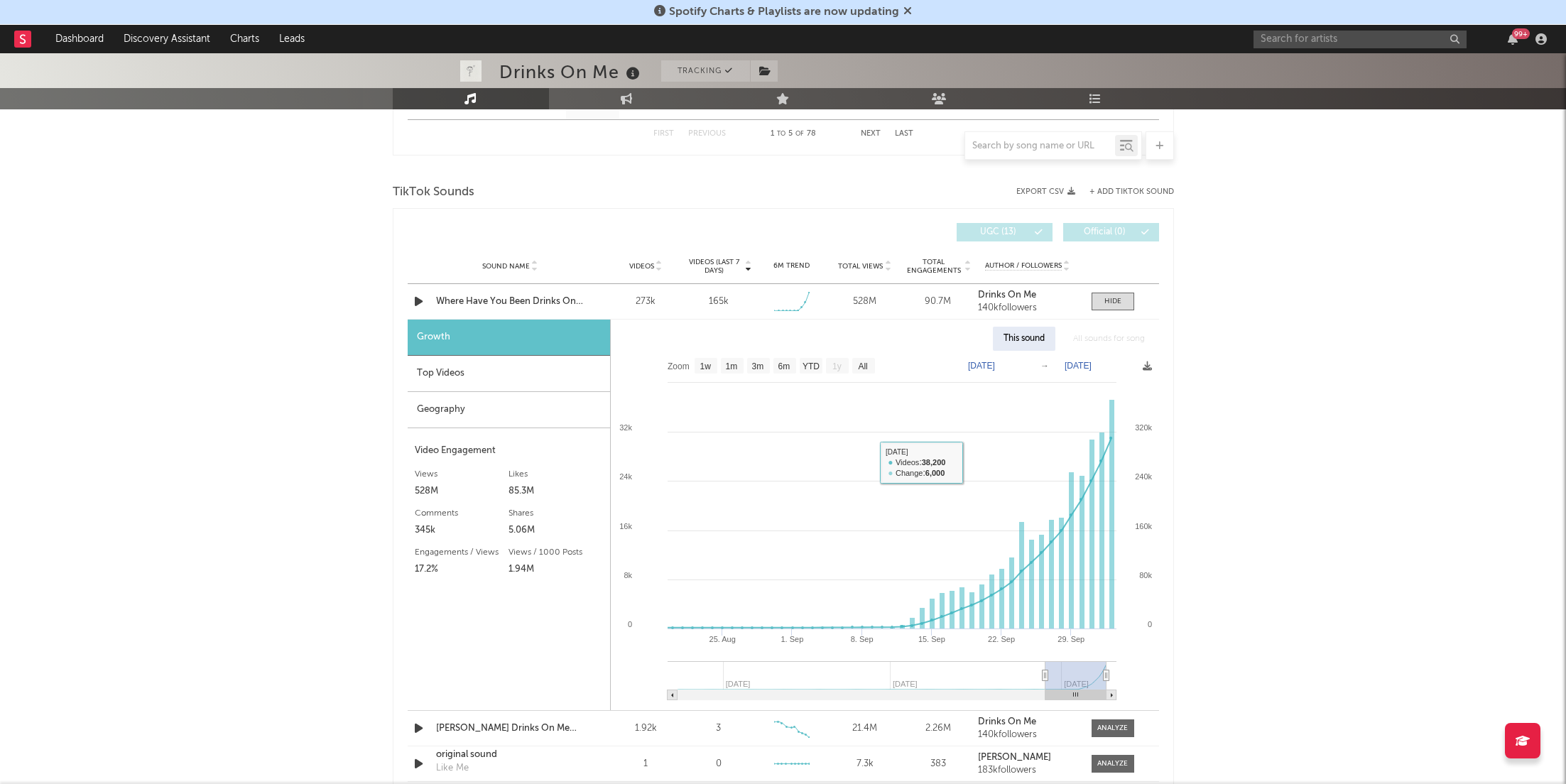
click at [456, 396] on div "Geography" at bounding box center [509, 410] width 202 height 36
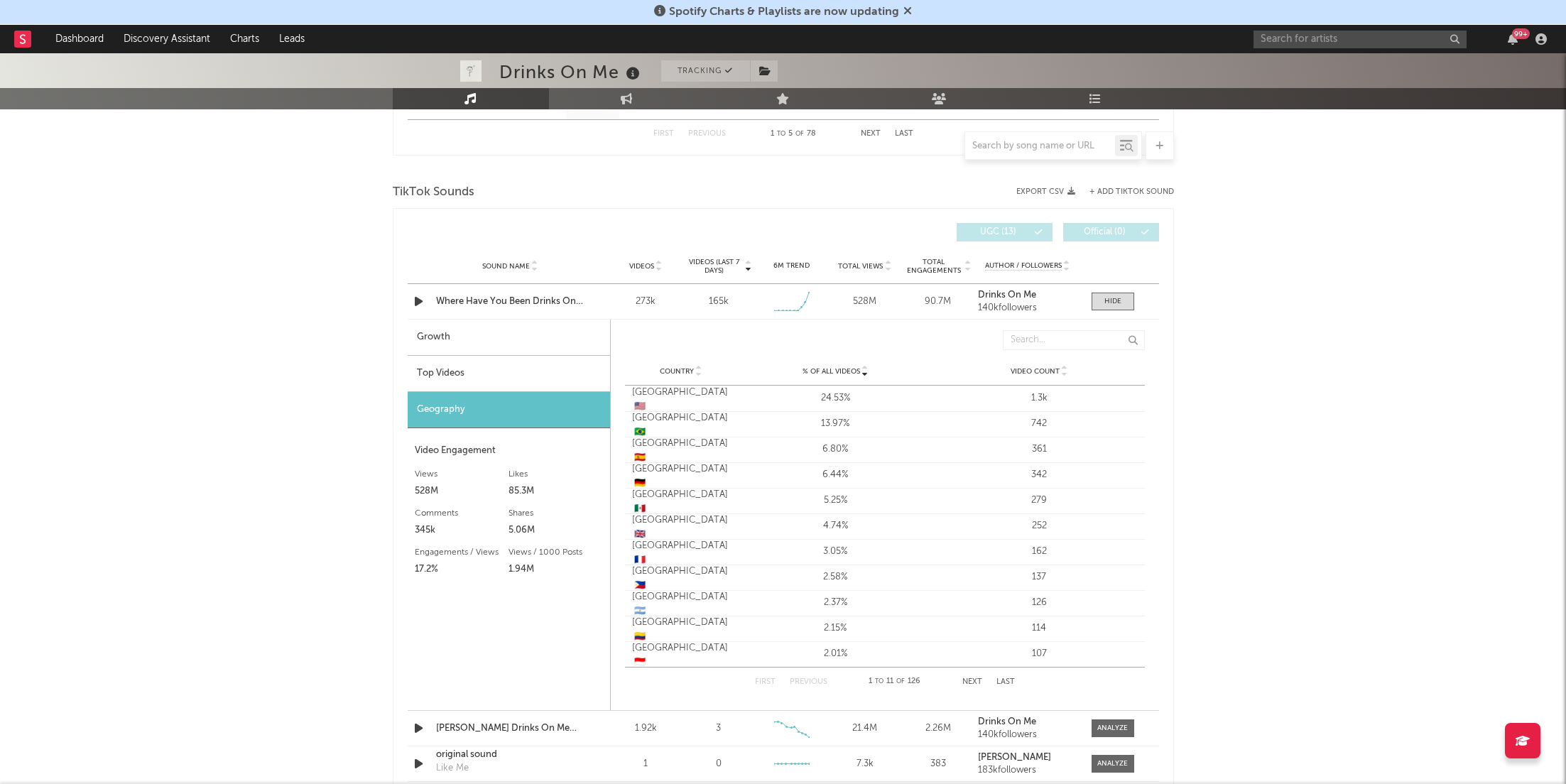
click at [453, 369] on div "Top Videos" at bounding box center [509, 374] width 202 height 36
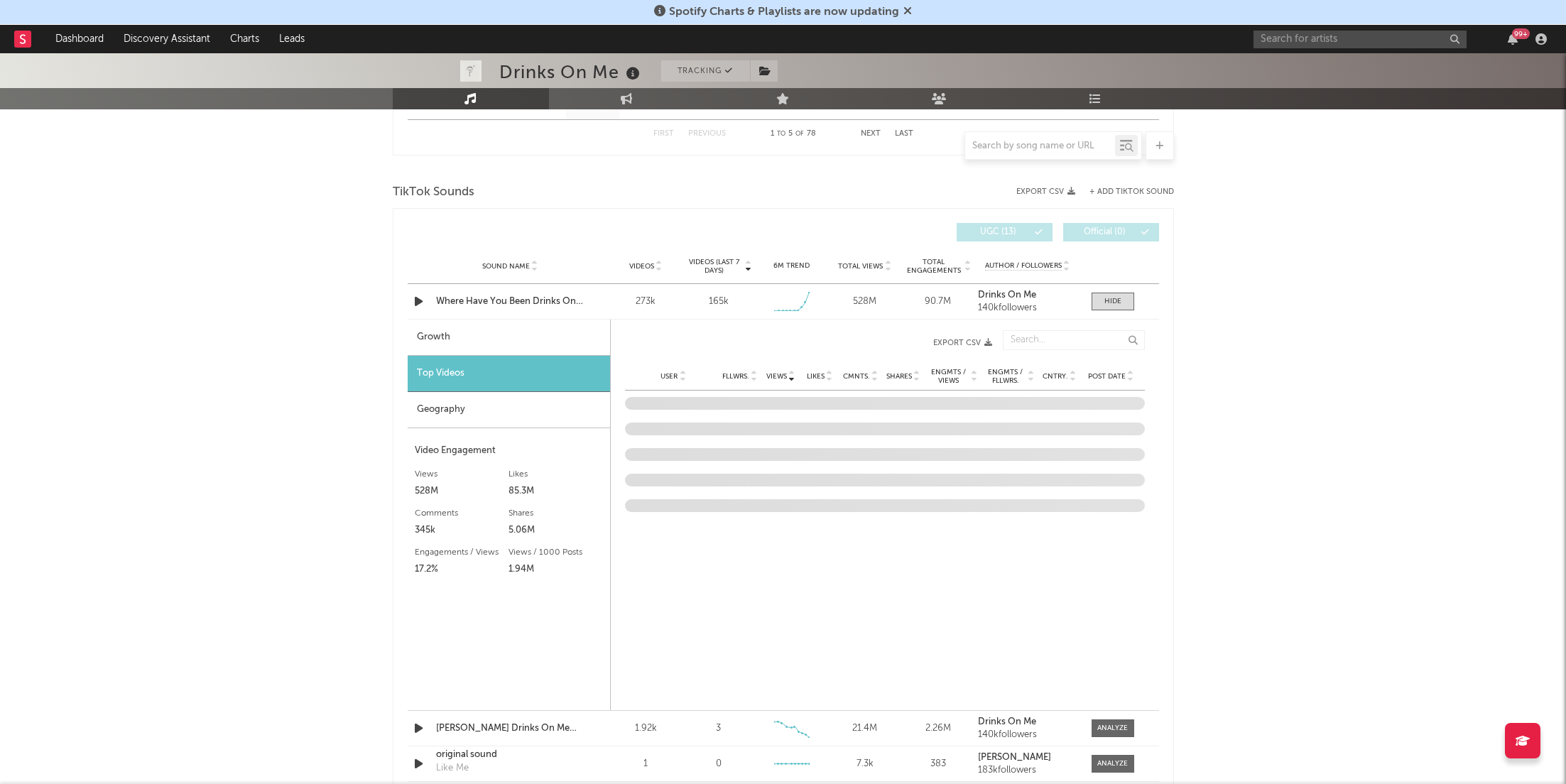
click at [493, 328] on div "Growth" at bounding box center [509, 338] width 202 height 36
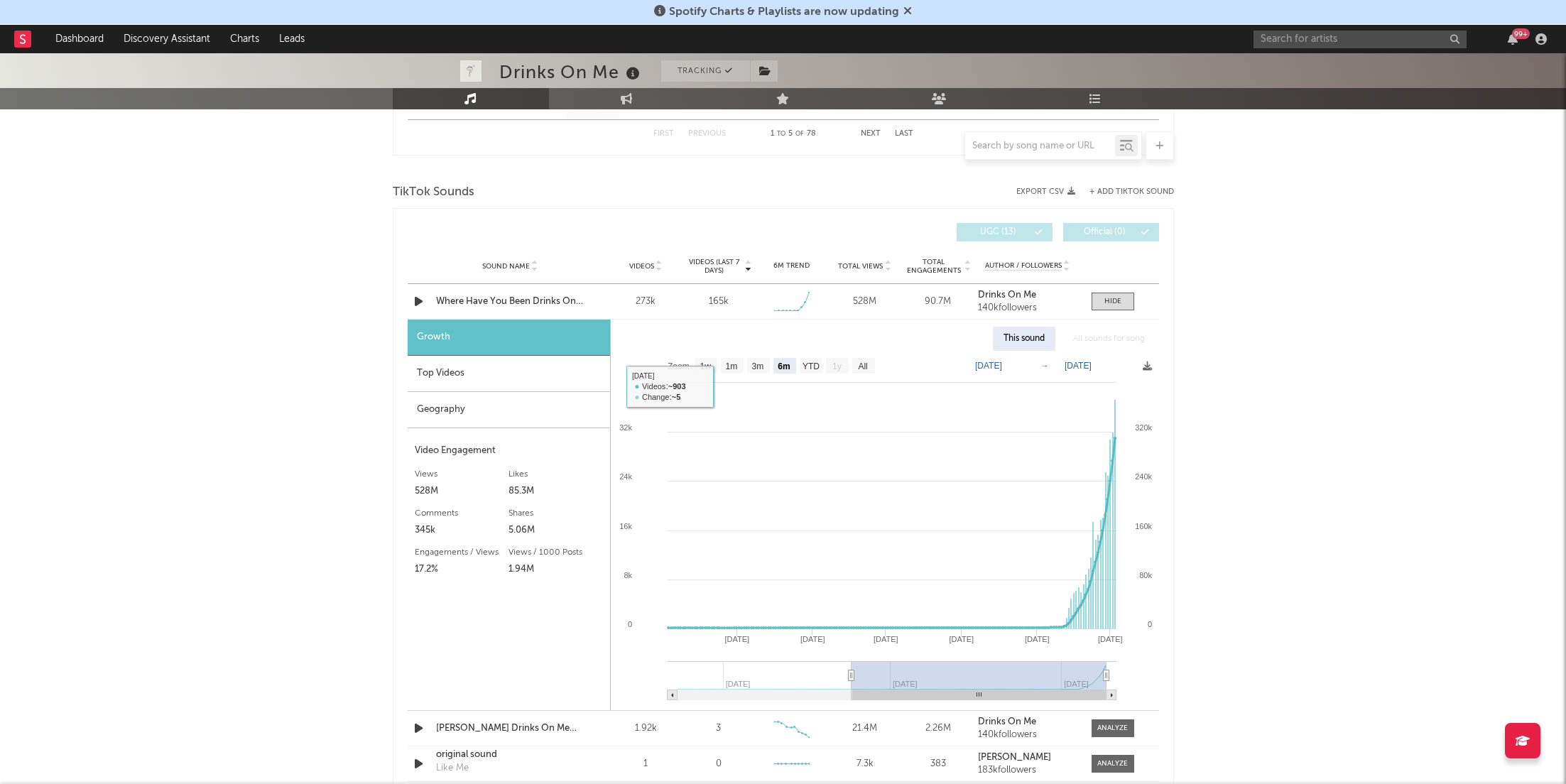
click at [728, 378] on rect at bounding box center [885, 531] width 548 height 359
click at [729, 370] on rect at bounding box center [732, 366] width 23 height 16
select select "1m"
type input "[DATE]"
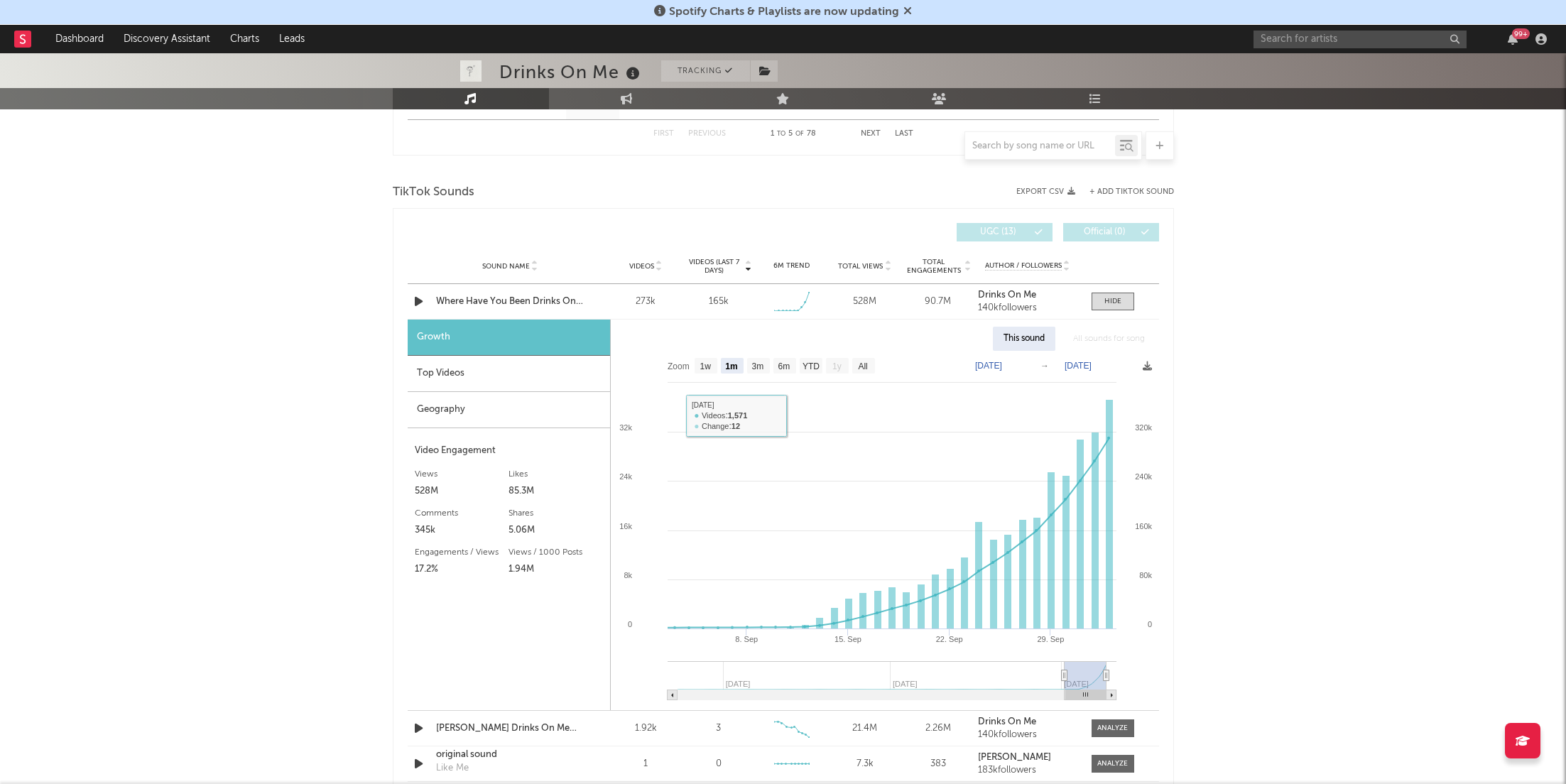
click at [464, 372] on div "Top Videos" at bounding box center [509, 374] width 202 height 36
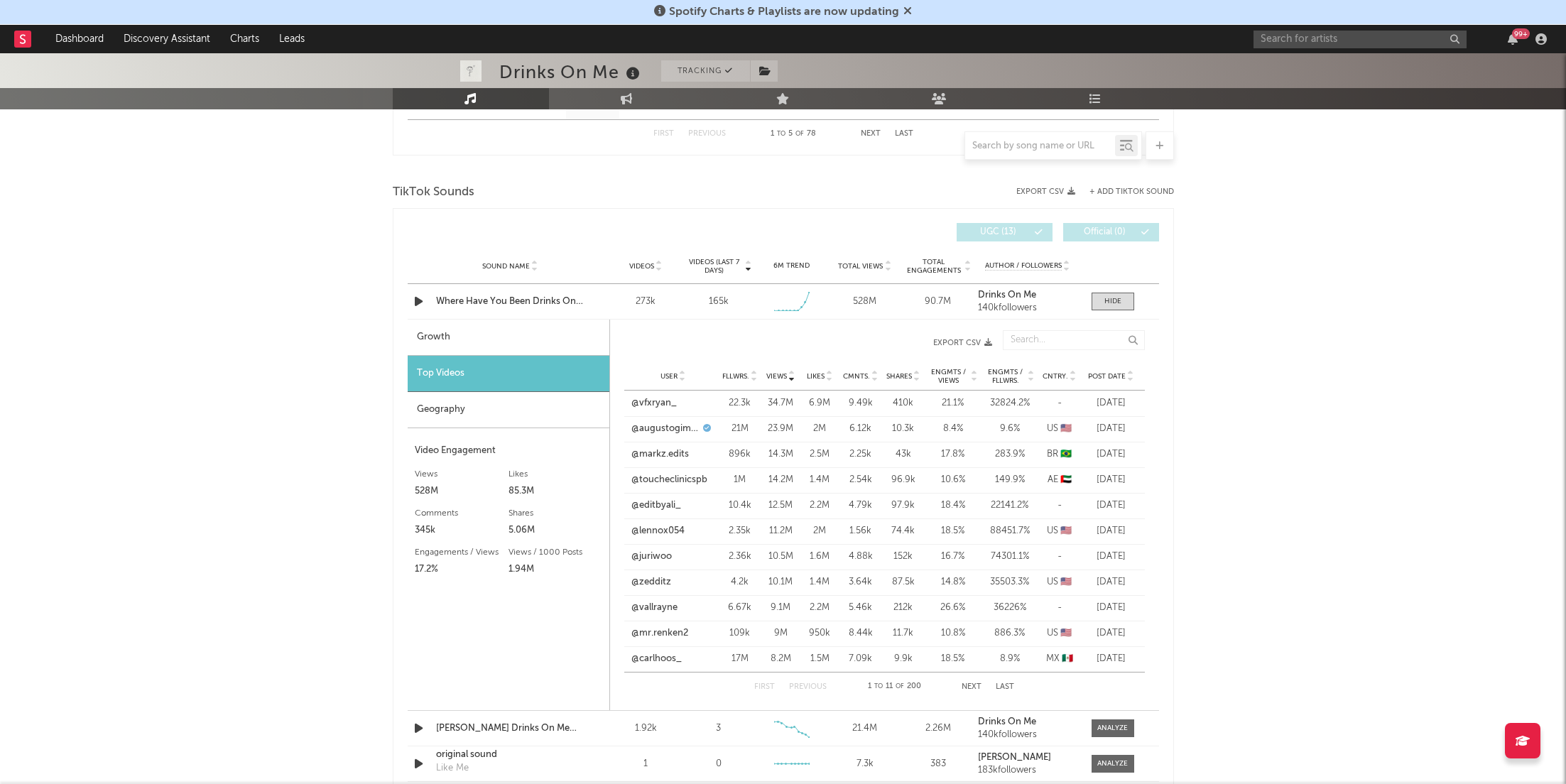
scroll to position [0, 0]
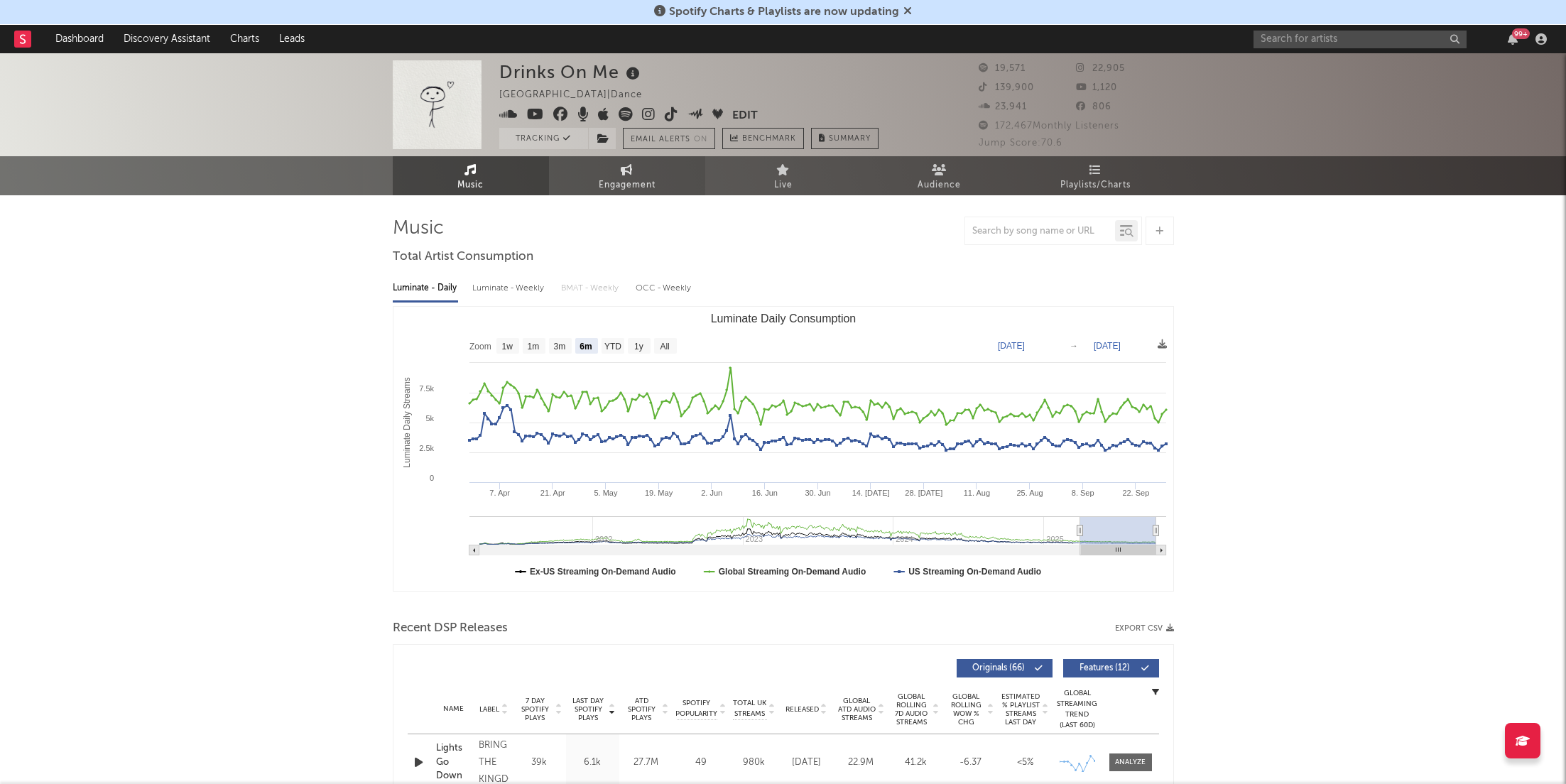
click at [608, 166] on link "Engagement" at bounding box center [627, 176] width 156 height 39
select select "1w"
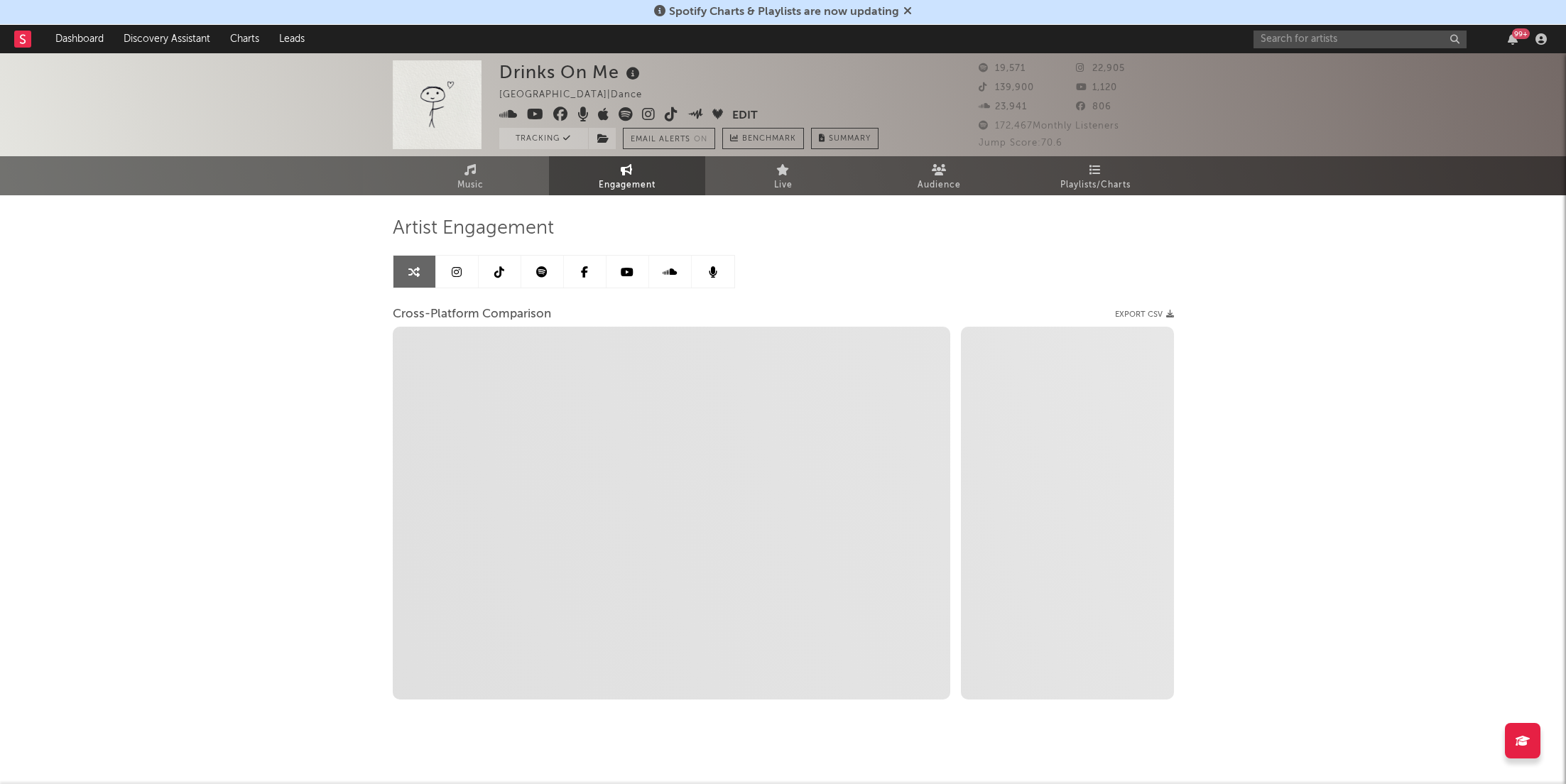
scroll to position [14, 0]
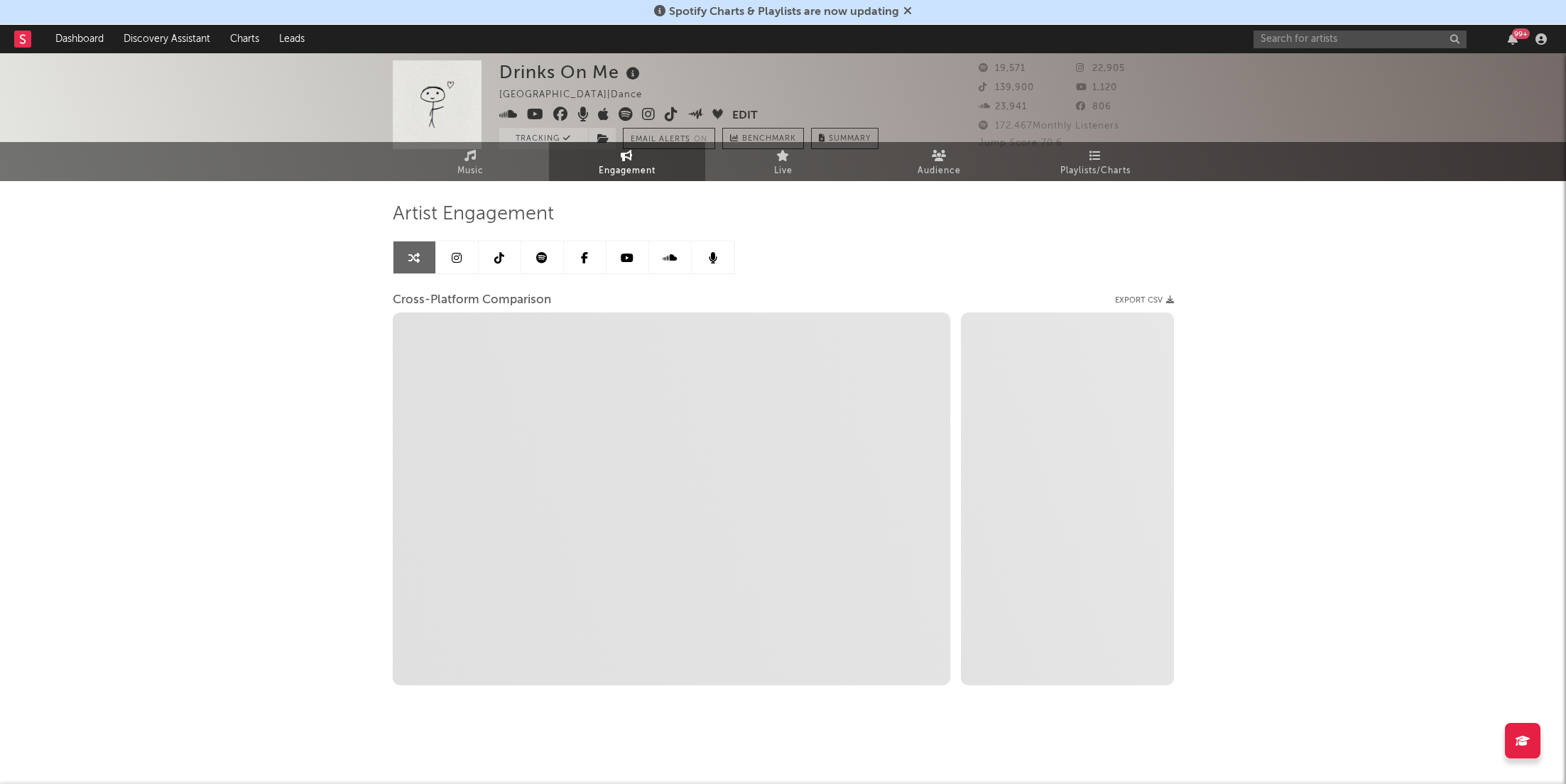
click at [908, 9] on icon at bounding box center [907, 10] width 9 height 11
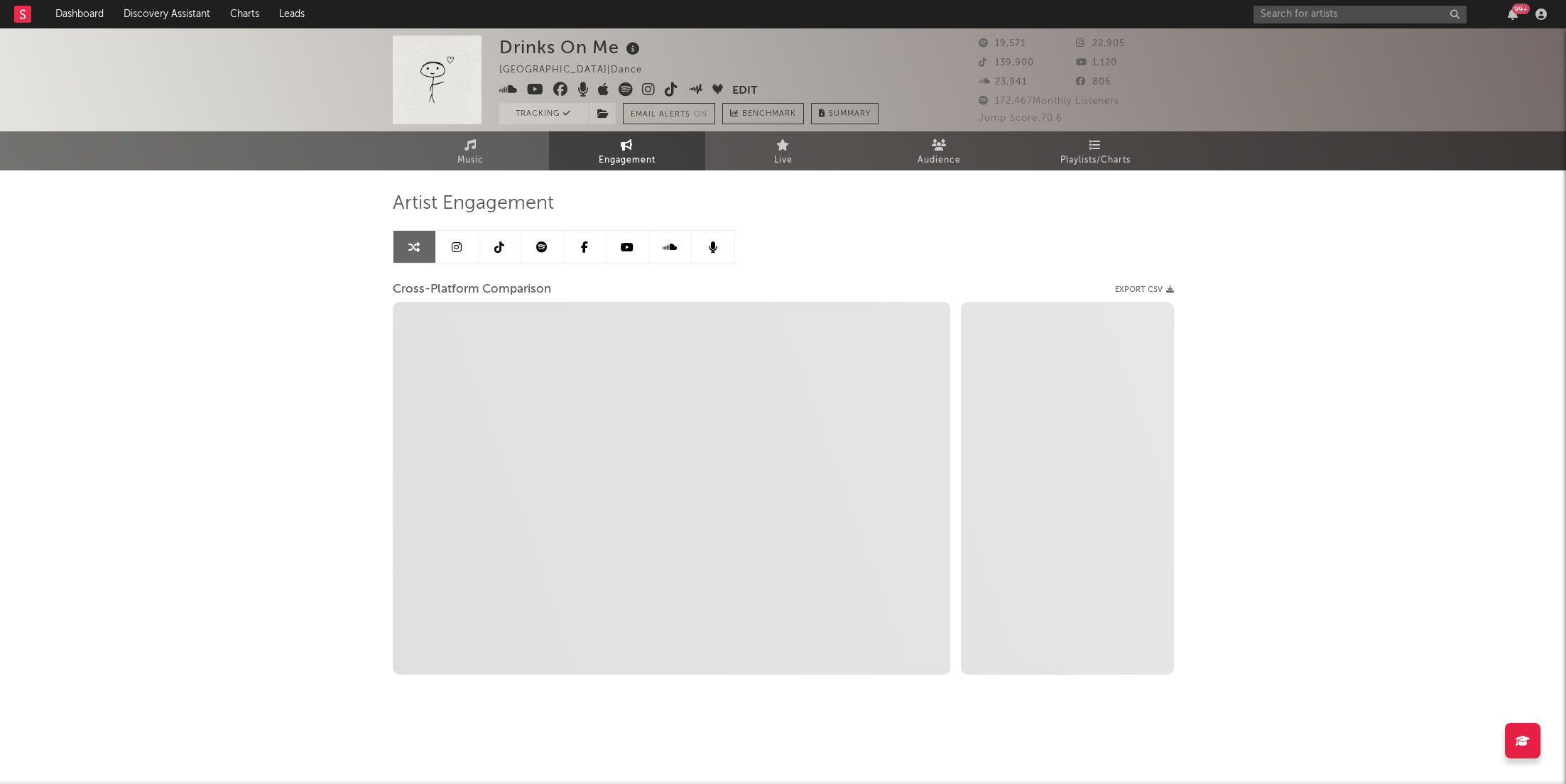
scroll to position [0, 0]
select select "1m"
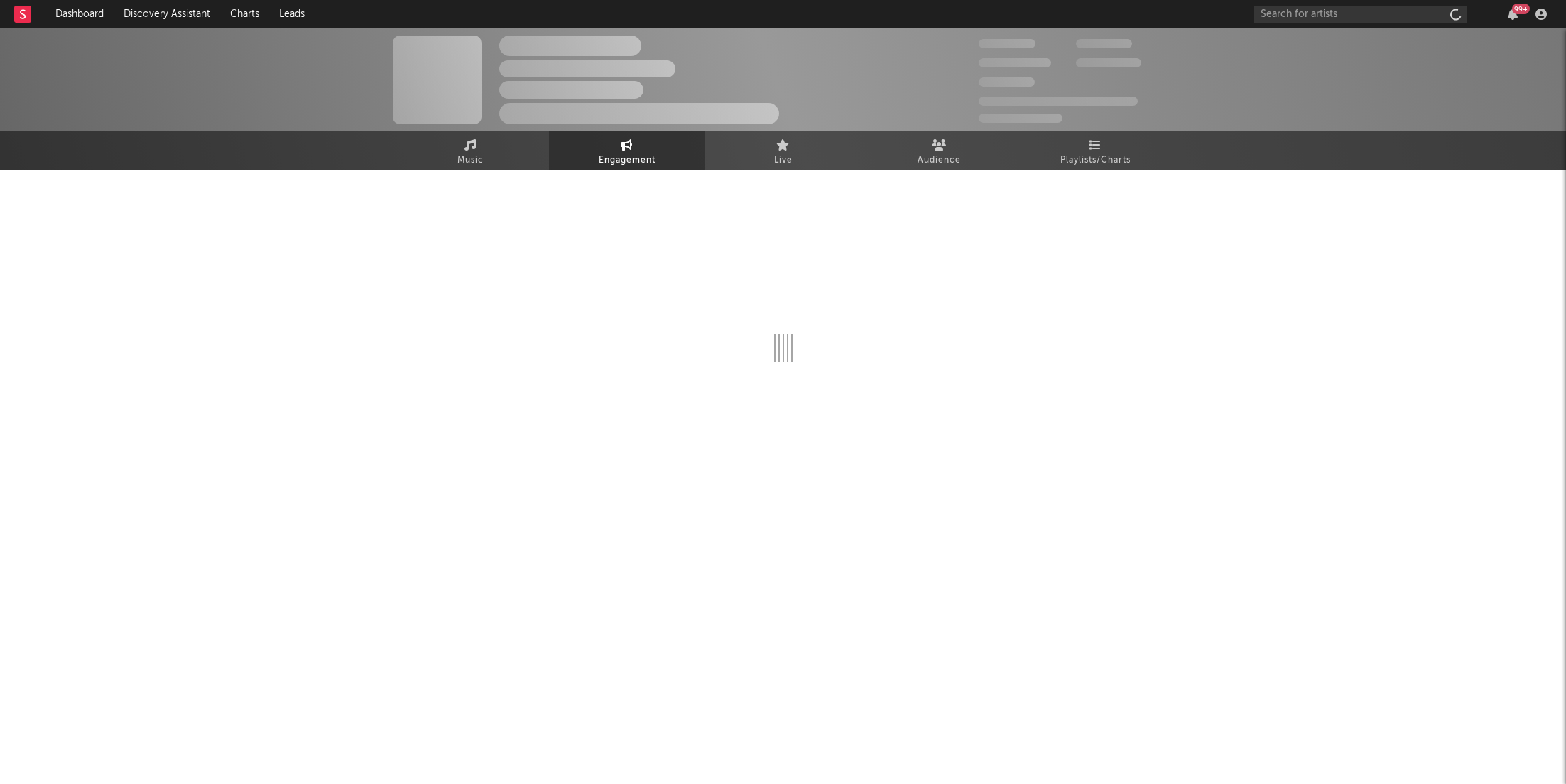
select select "1w"
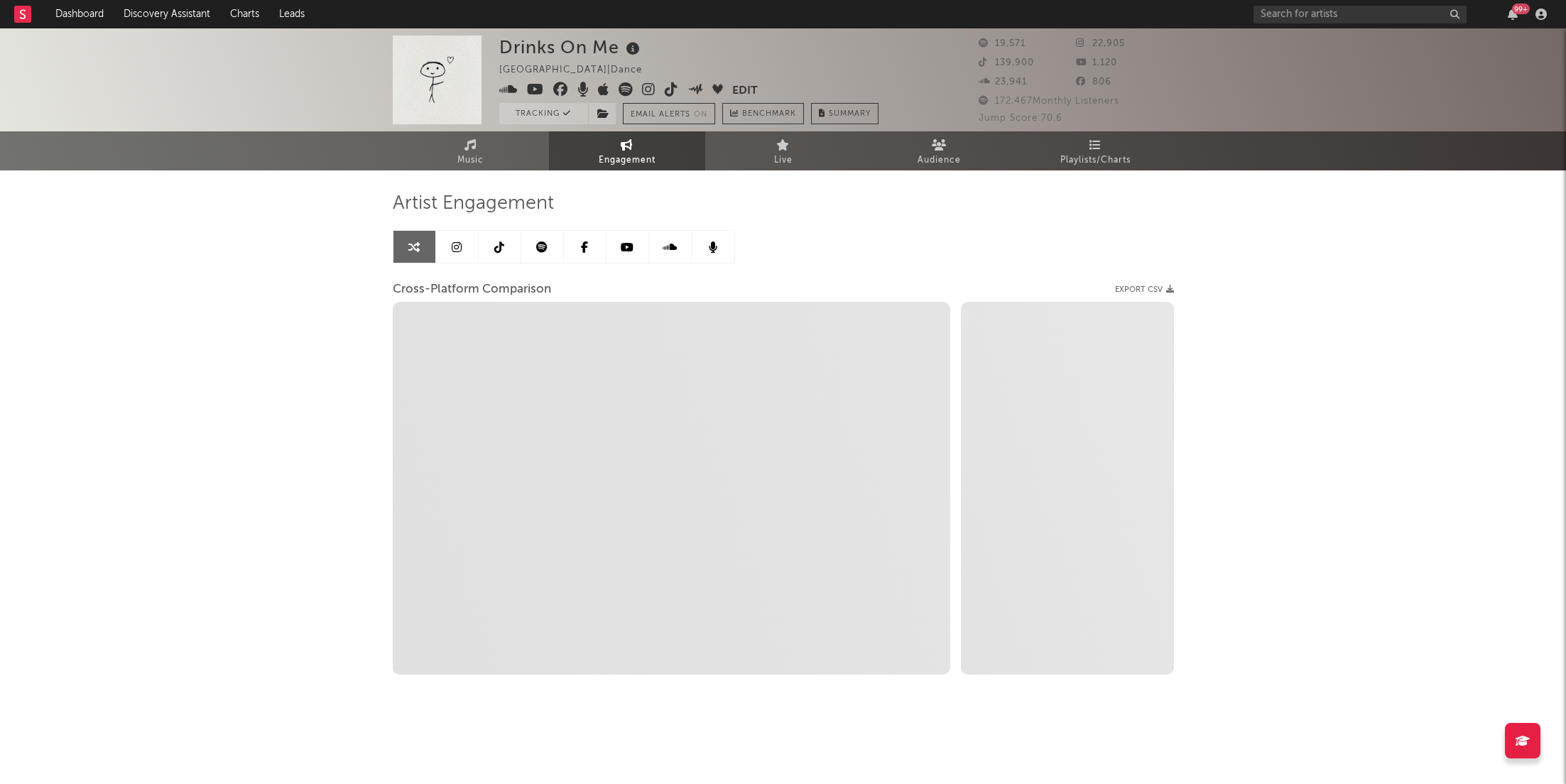
select select "1m"
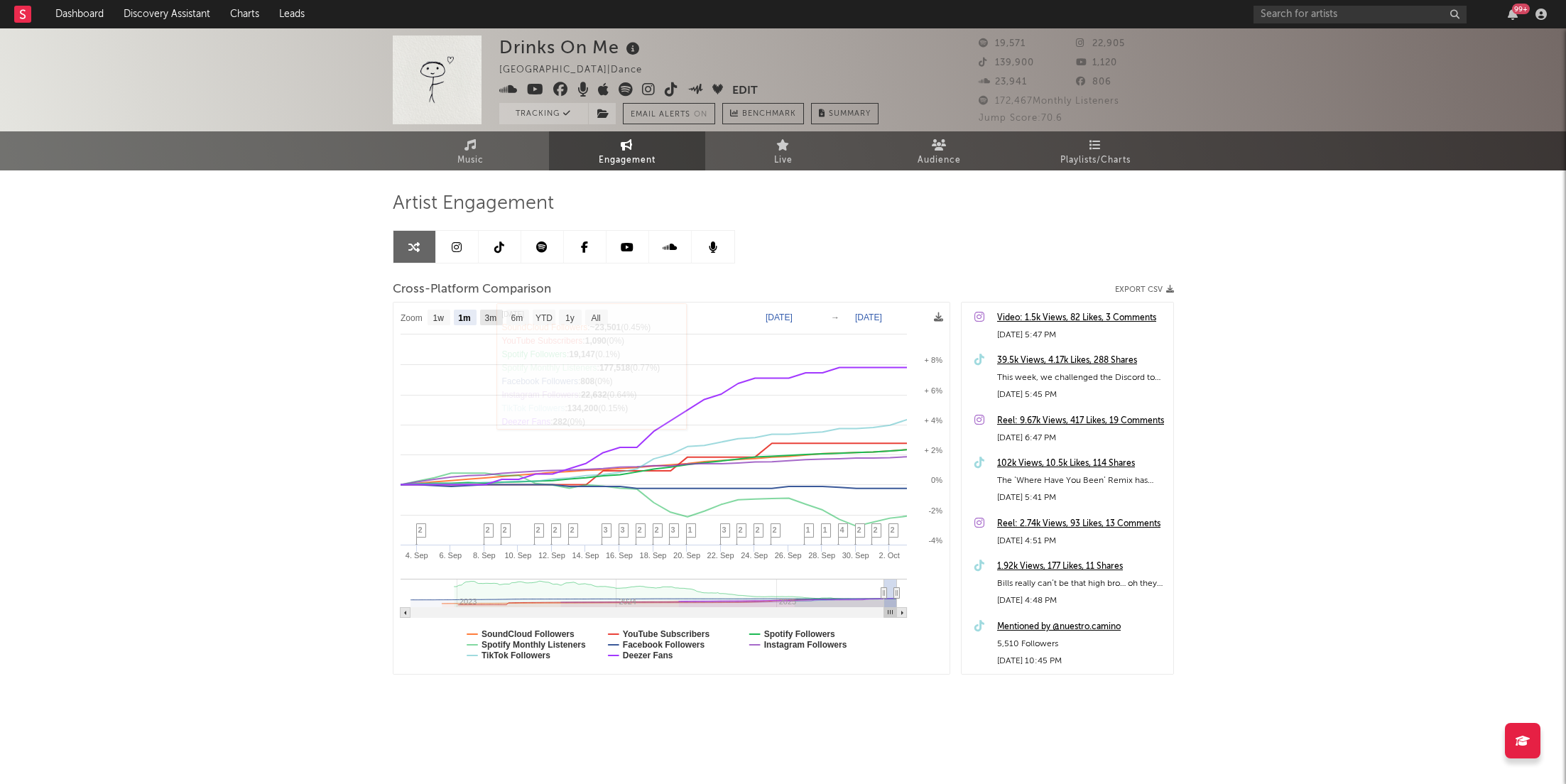
click at [491, 320] on text "3m" at bounding box center [490, 318] width 12 height 10
select select "3m"
type input "[DATE]"
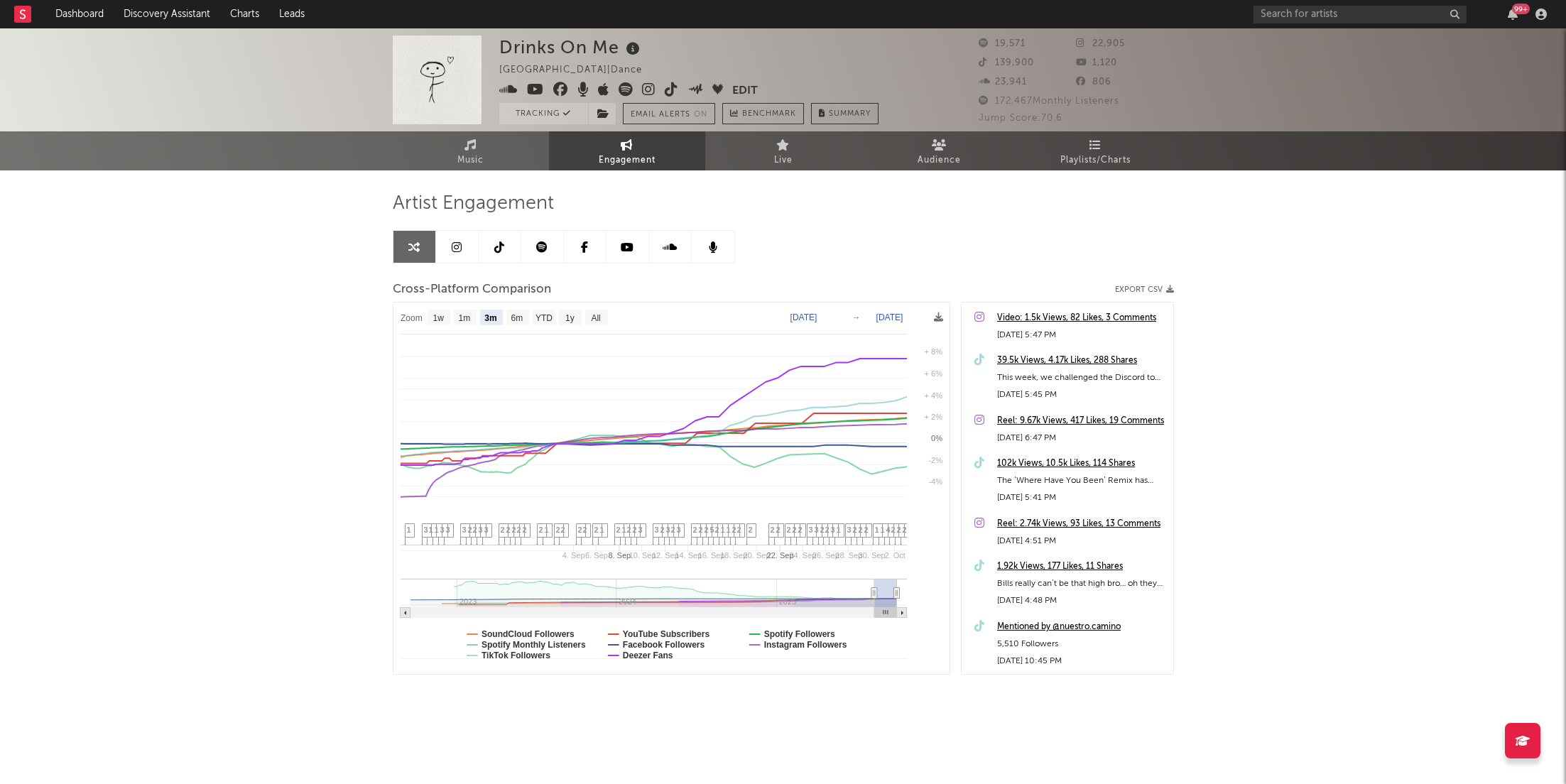
select select "3m"
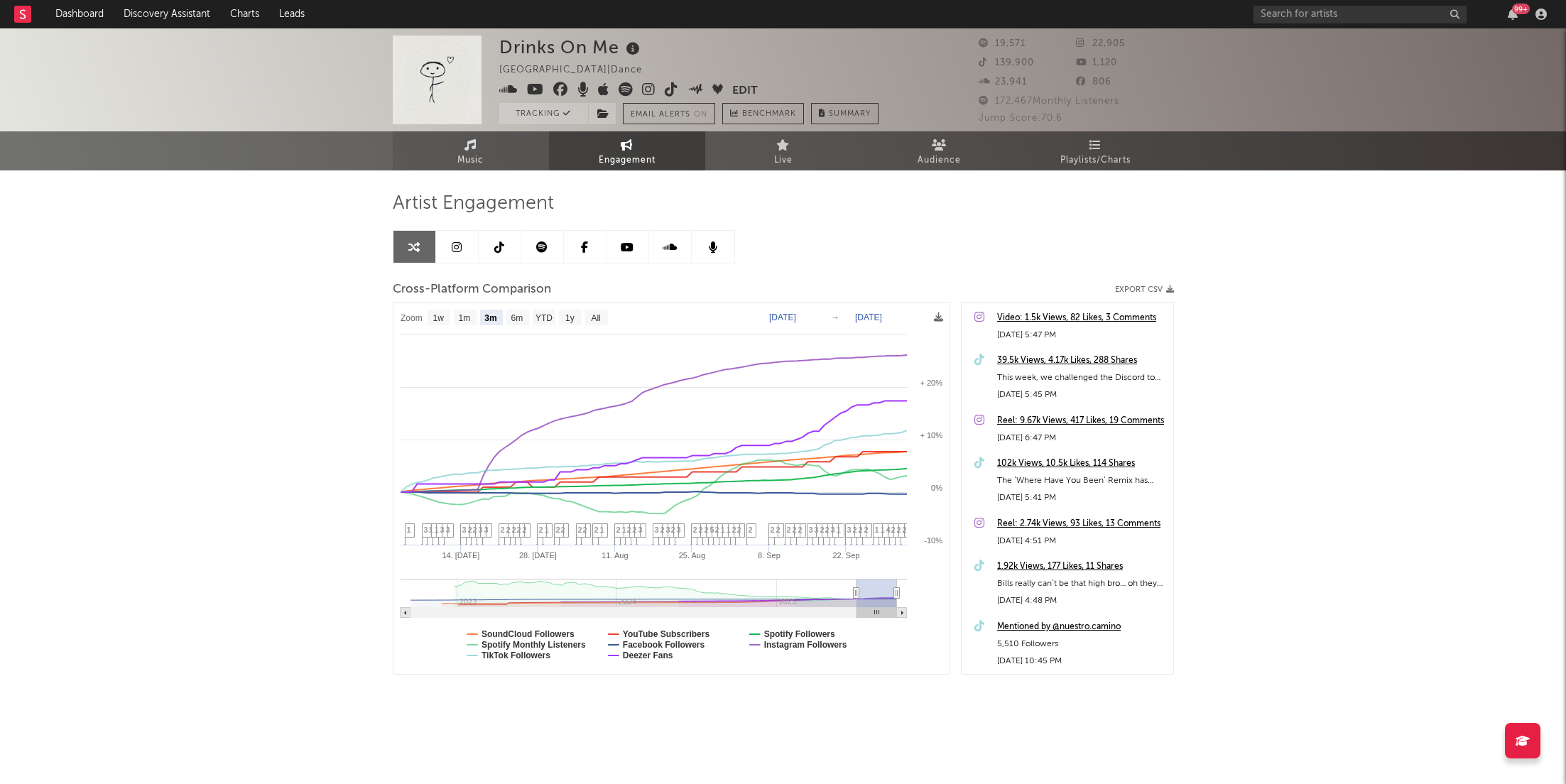
click at [463, 152] on span "Music" at bounding box center [471, 161] width 27 height 17
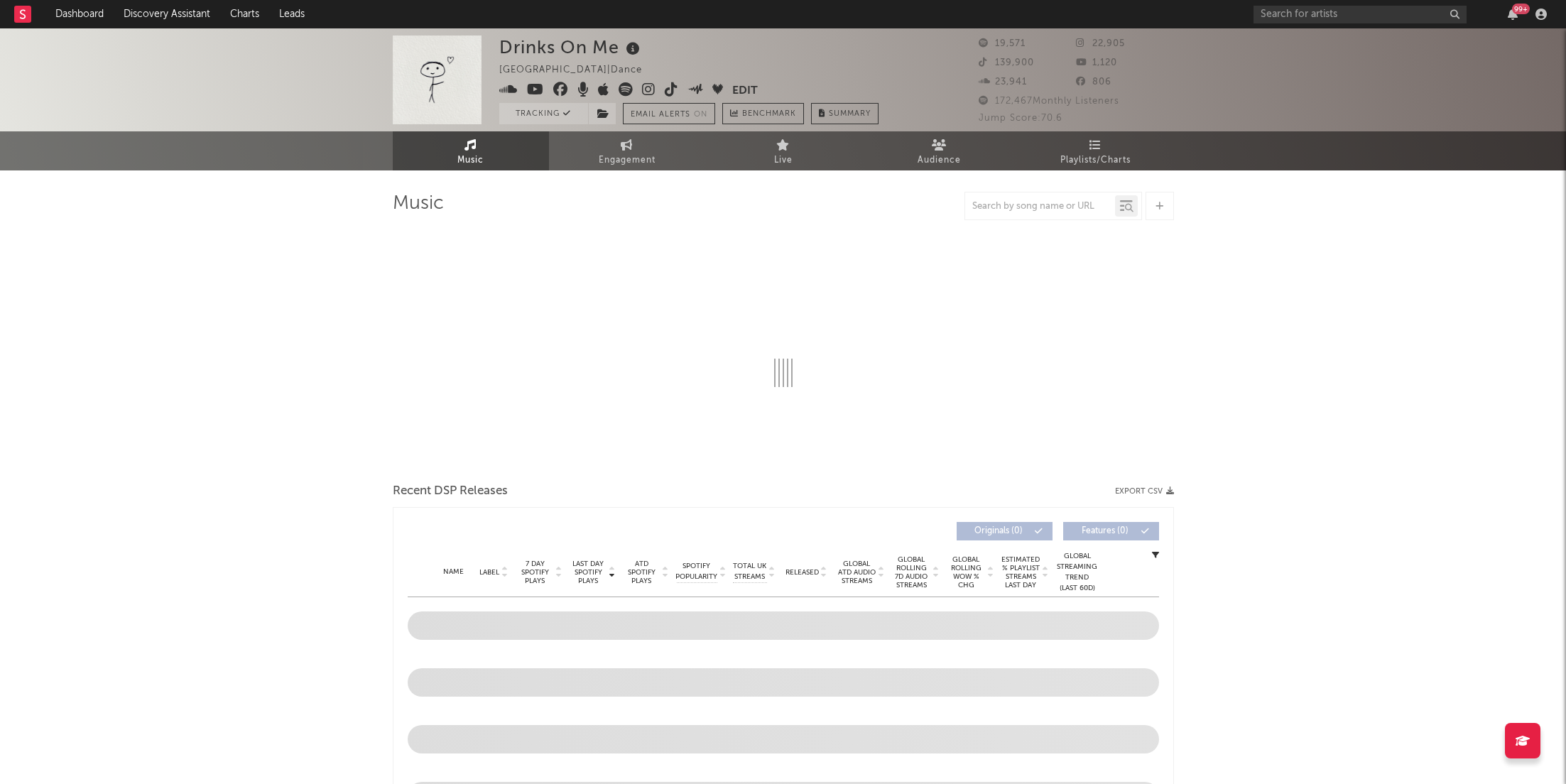
select select "6m"
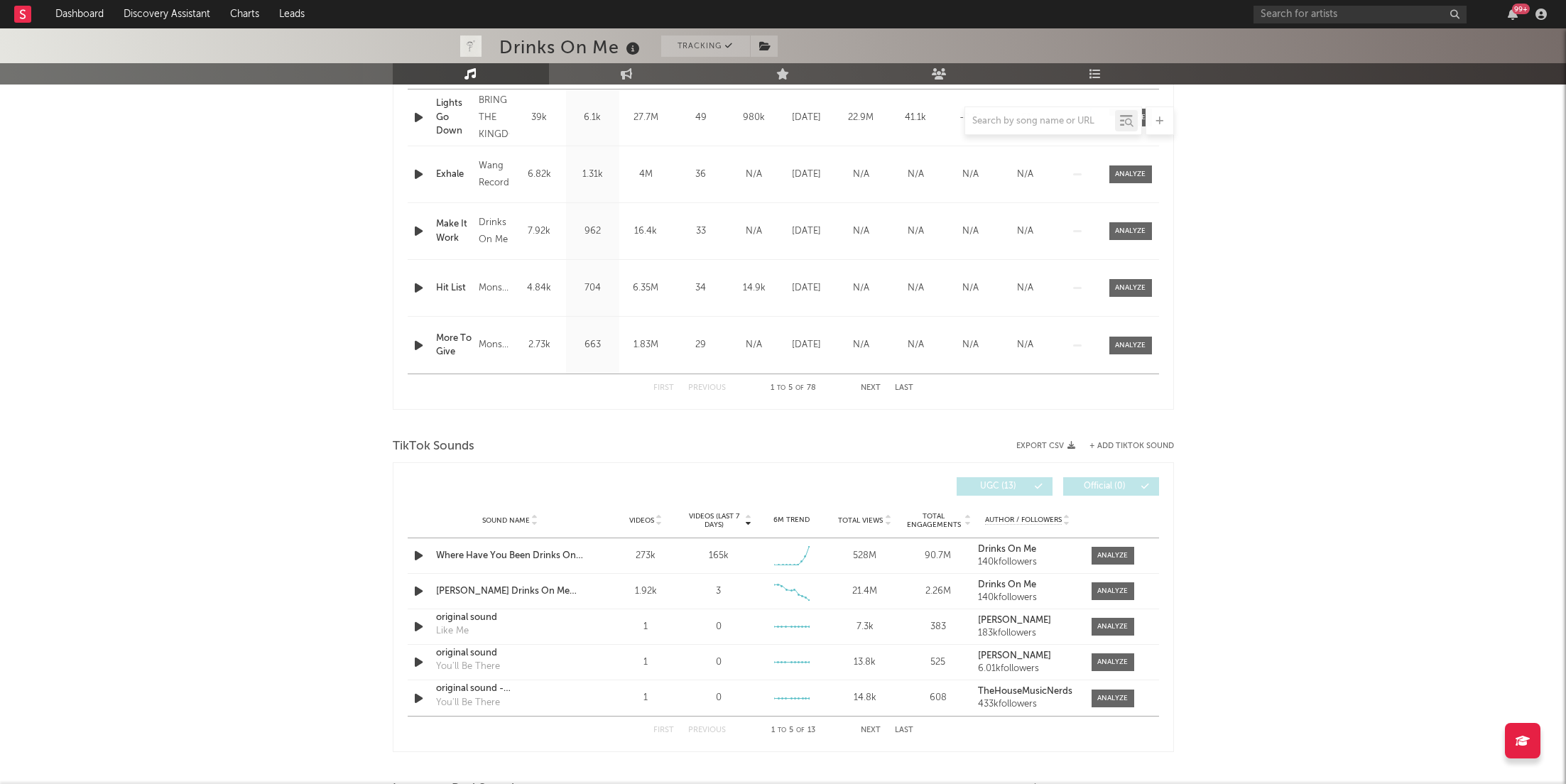
scroll to position [637, 0]
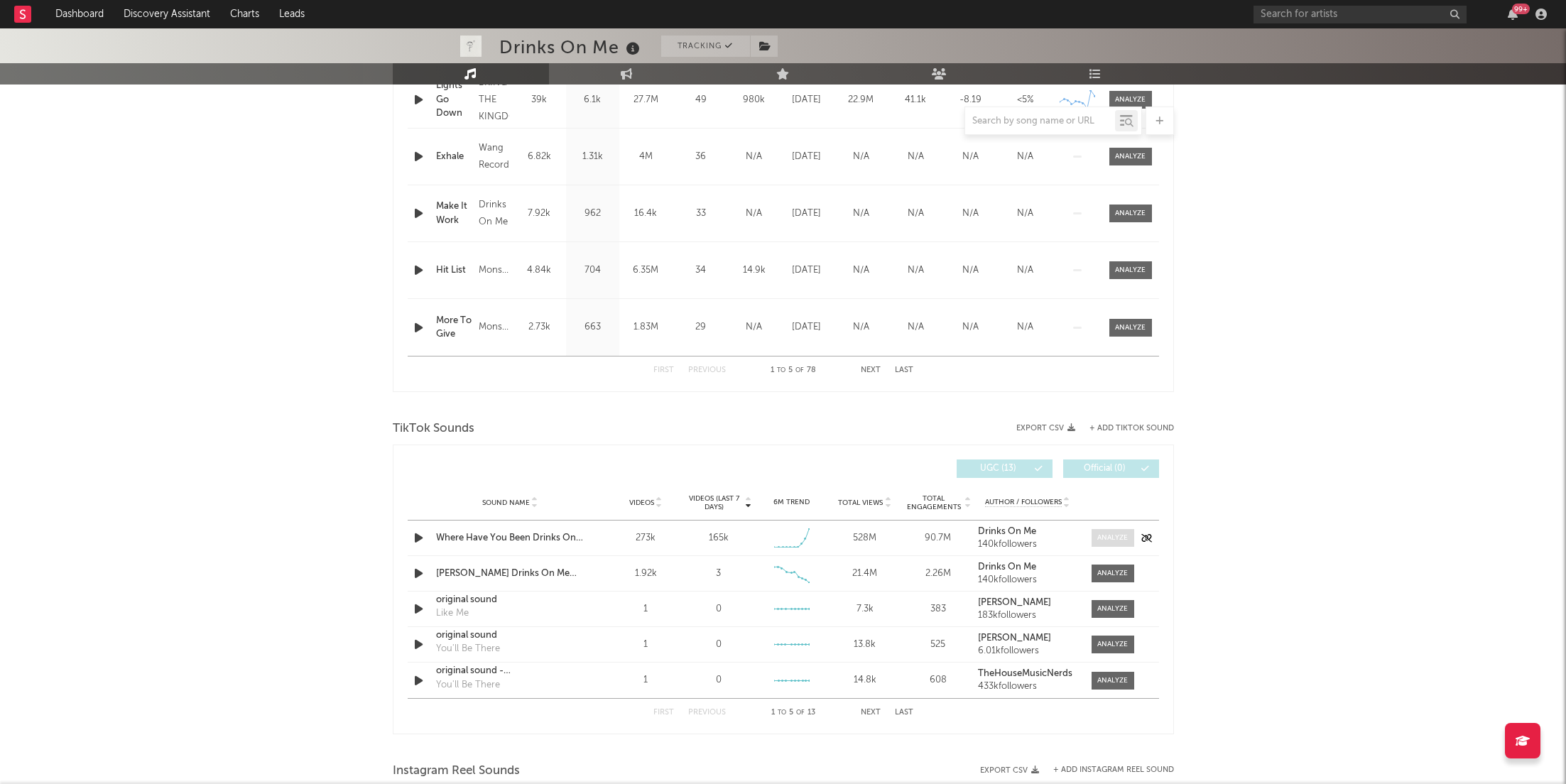
click at [1106, 539] on div at bounding box center [1113, 538] width 31 height 11
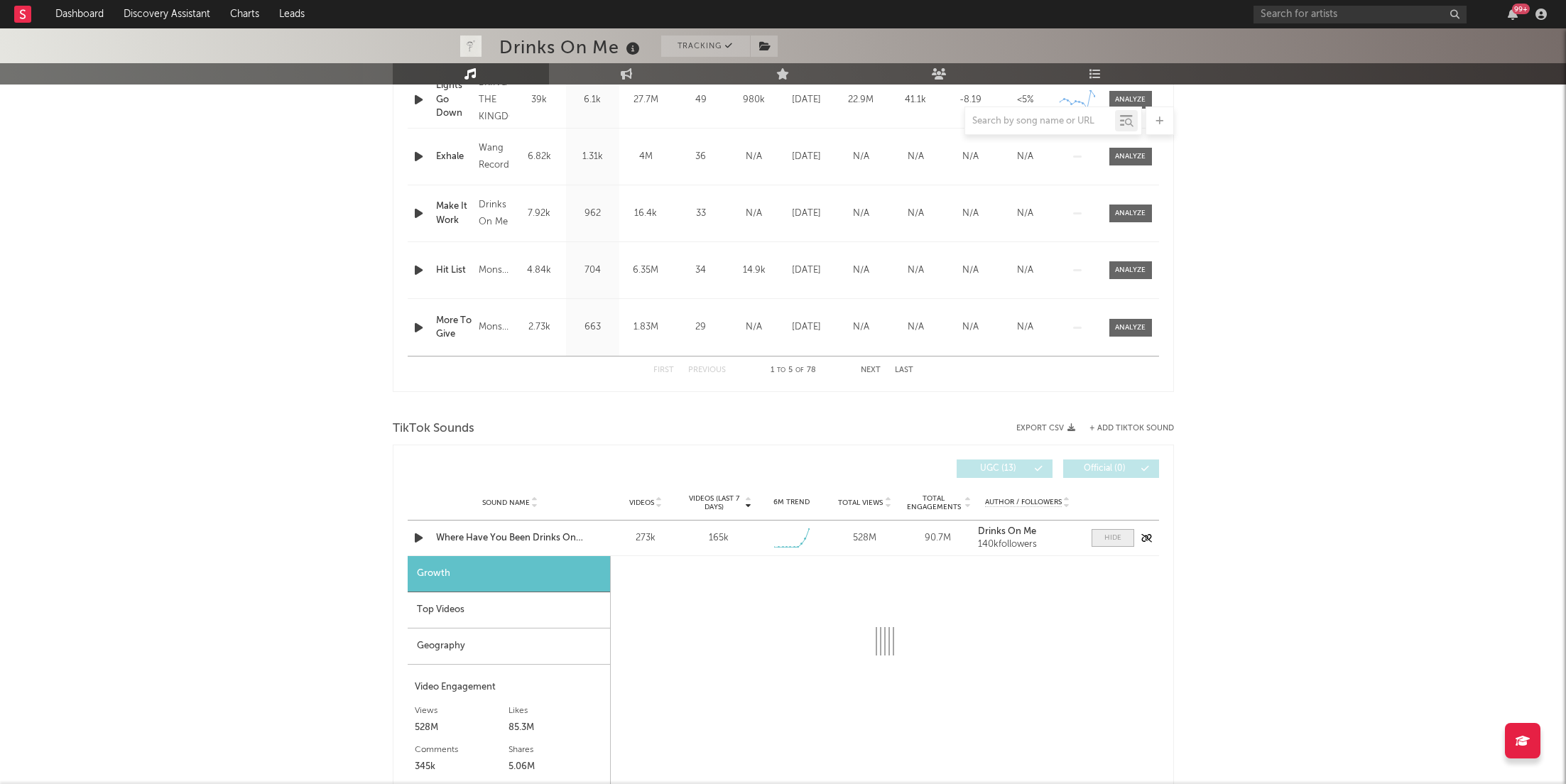
select select "6m"
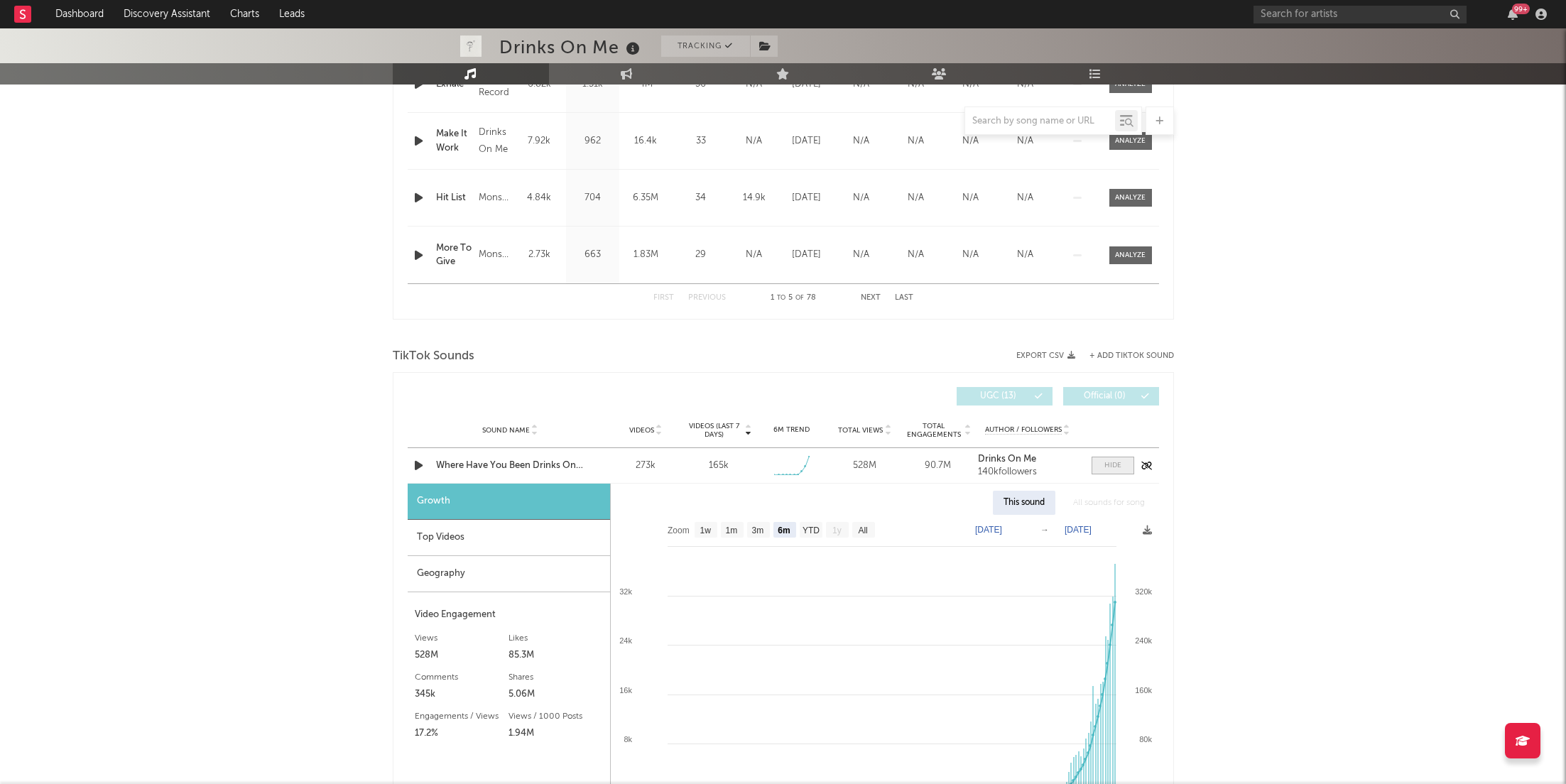
scroll to position [752, 0]
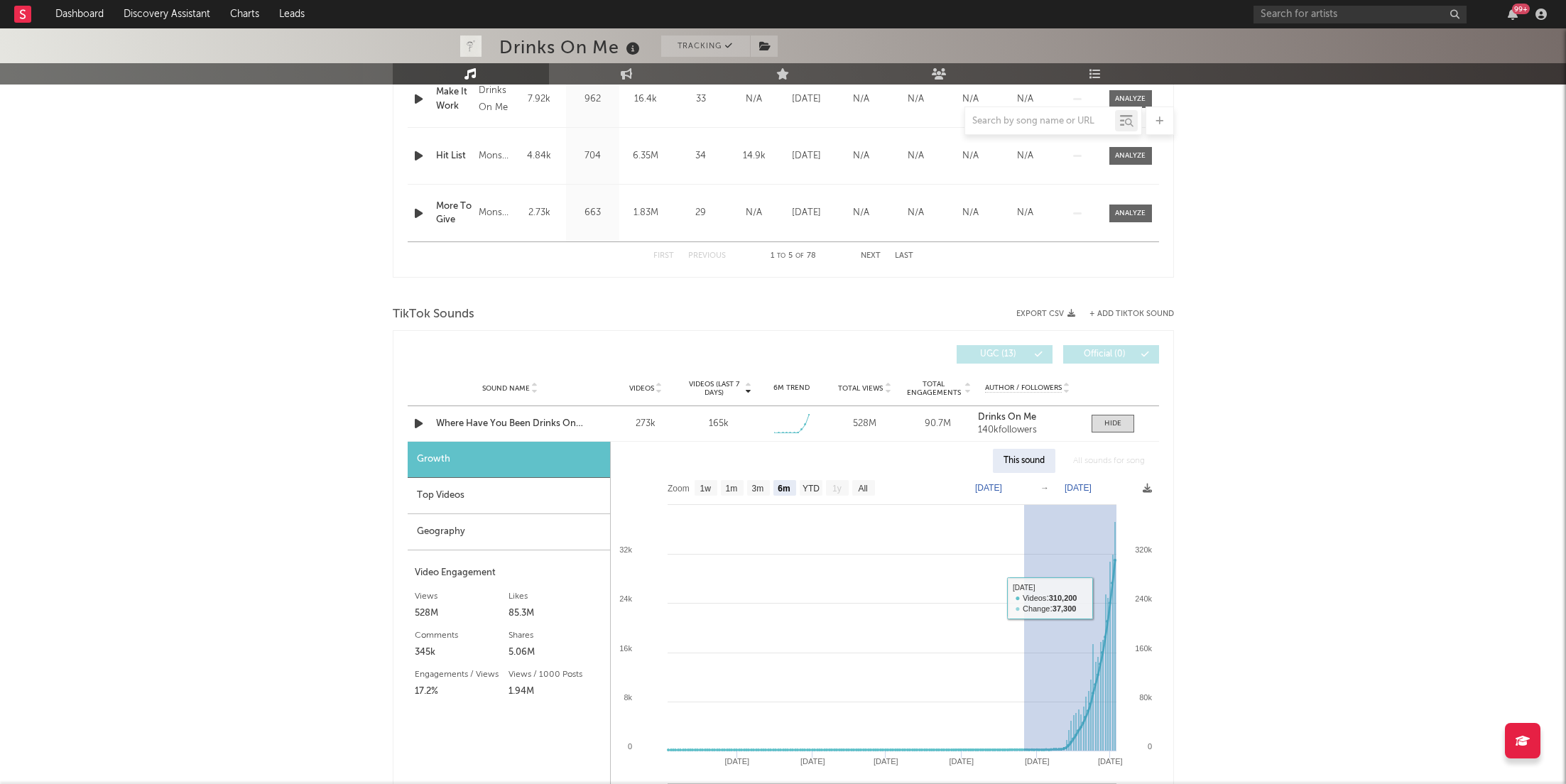
drag, startPoint x: 1023, startPoint y: 597, endPoint x: 1204, endPoint y: 597, distance: 181.0
click at [1204, 597] on div "Drinks On Me Tracking [GEOGRAPHIC_DATA] | Dance Edit Tracking Email Alerts On B…" at bounding box center [783, 545] width 1566 height 2537
type input "[DATE]"
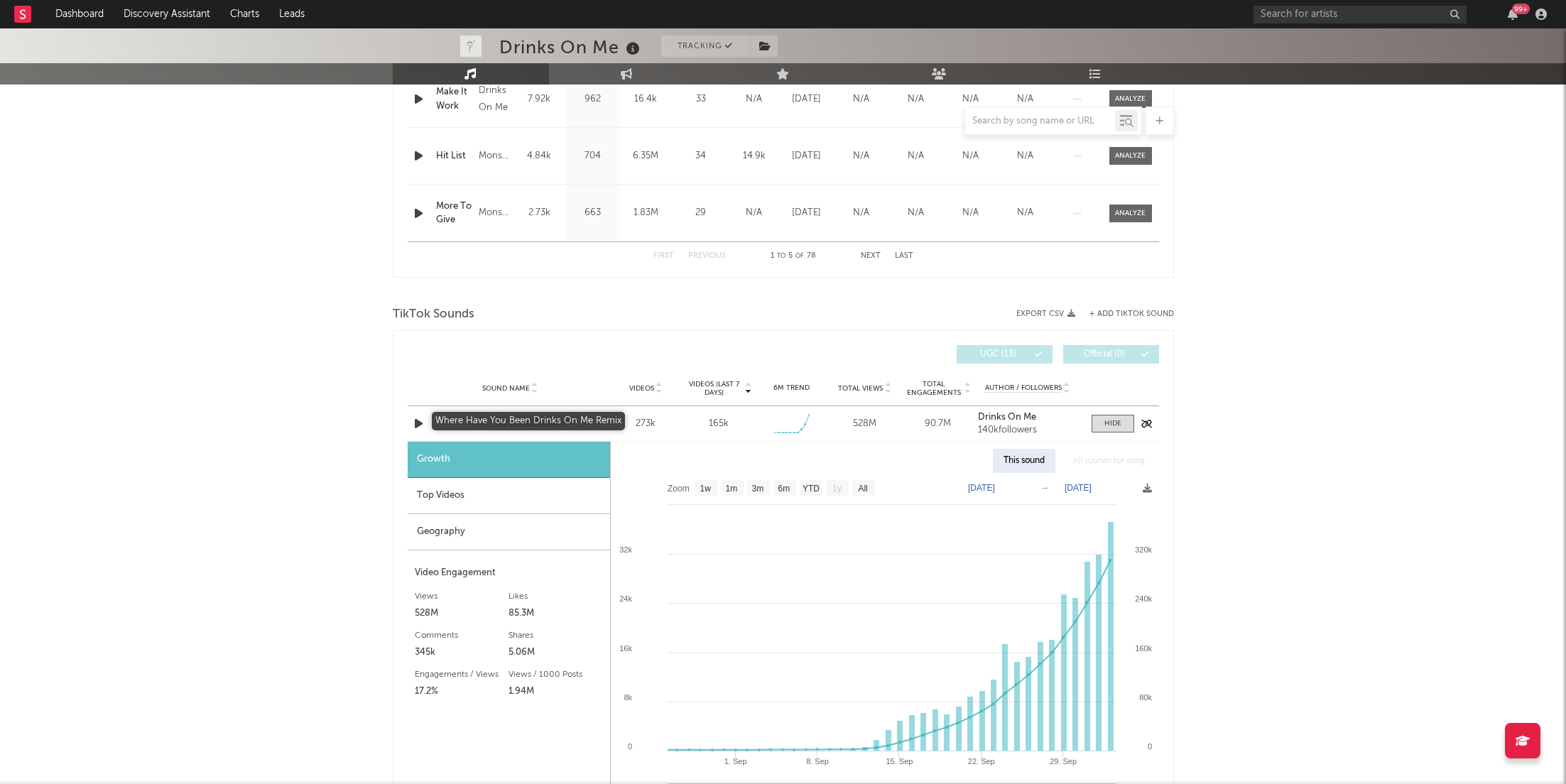
click at [520, 427] on div "Where Have You Been Drinks On Me Remix" at bounding box center [510, 424] width 148 height 14
